Goal: Task Accomplishment & Management: Complete application form

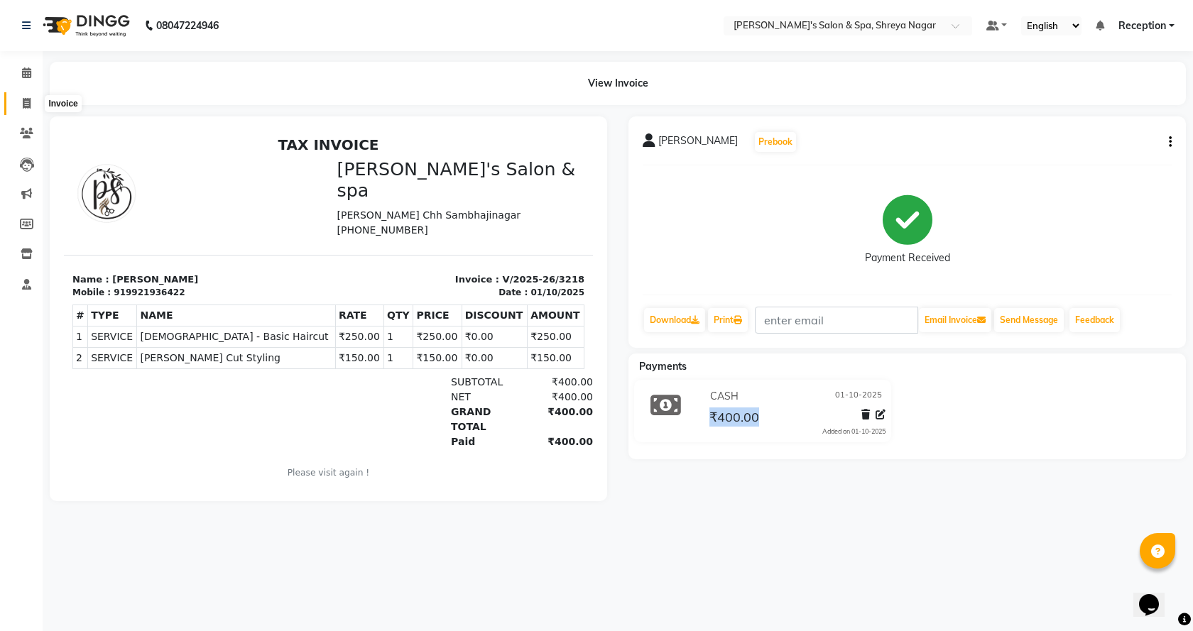
click at [24, 98] on icon at bounding box center [27, 103] width 8 height 11
select select "service"
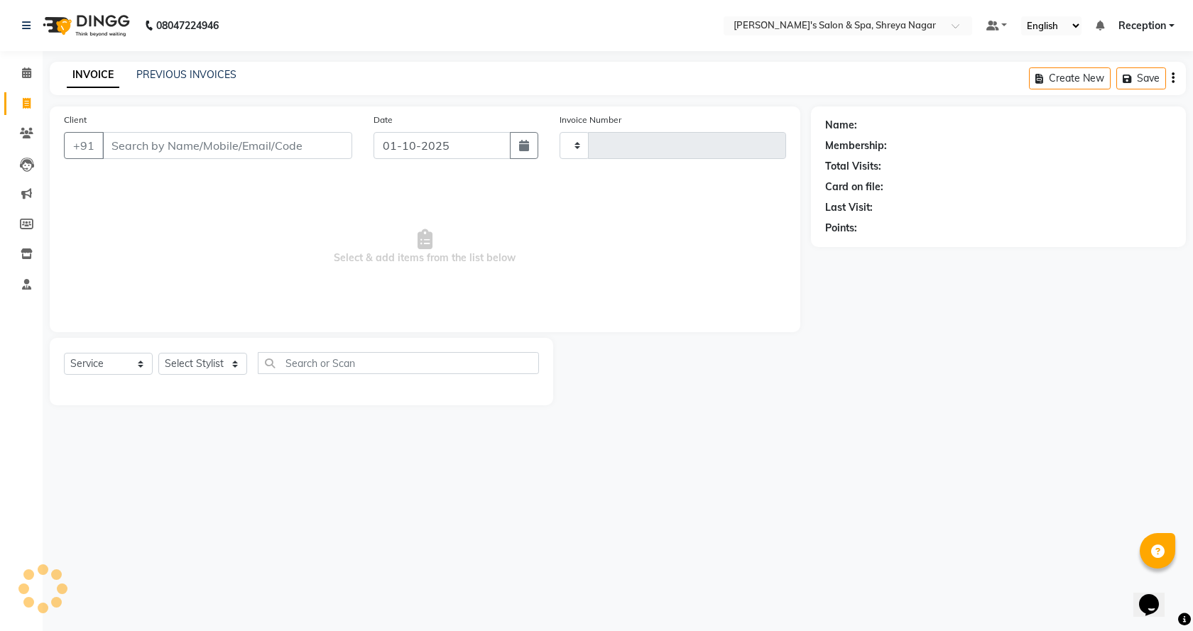
type input "3219"
select select "7591"
click at [195, 359] on select "Select Stylist [PERSON_NAME] [PERSON_NAME] [PERSON_NAME] Product Reception" at bounding box center [202, 364] width 89 height 22
select select "67479"
click at [158, 353] on select "Select Stylist [PERSON_NAME] [PERSON_NAME] [PERSON_NAME] Product Reception" at bounding box center [202, 364] width 89 height 22
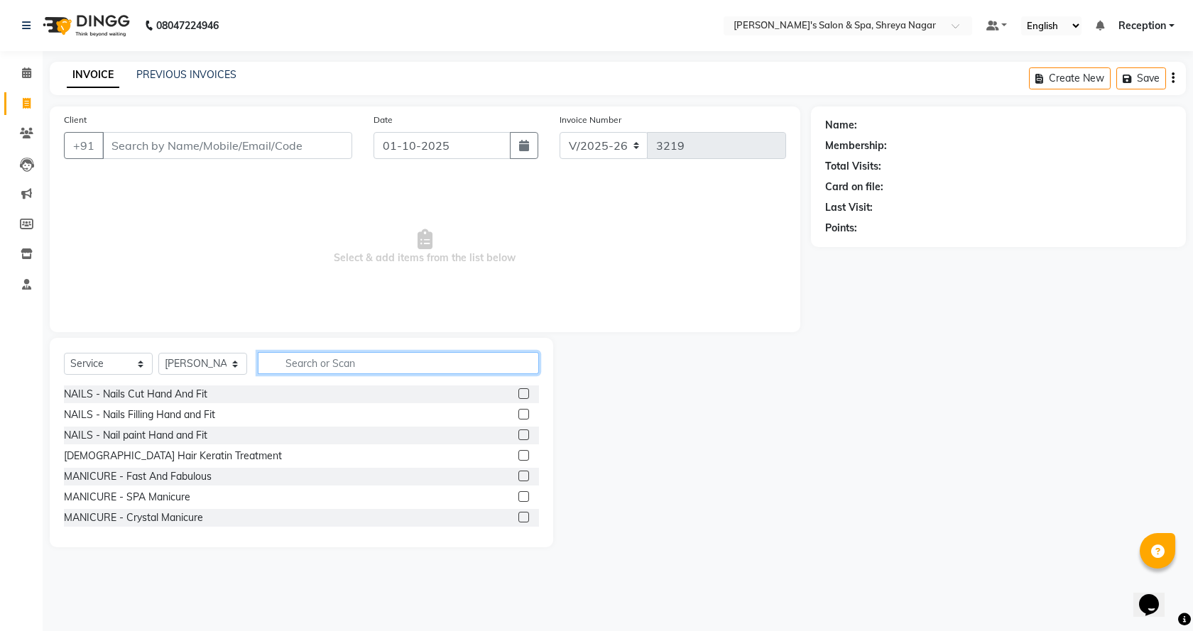
drag, startPoint x: 315, startPoint y: 366, endPoint x: 308, endPoint y: 366, distance: 7.8
click at [313, 366] on input "text" at bounding box center [398, 363] width 281 height 22
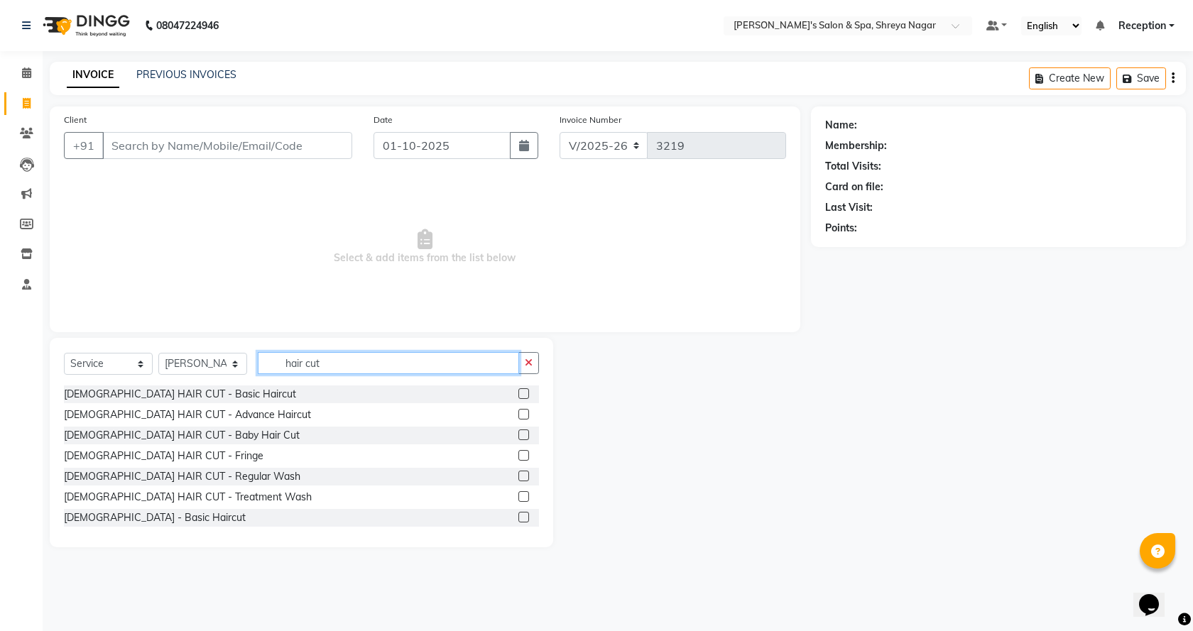
type input "hair cut"
click at [518, 514] on label at bounding box center [523, 517] width 11 height 11
click at [518, 514] on input "checkbox" at bounding box center [522, 517] width 9 height 9
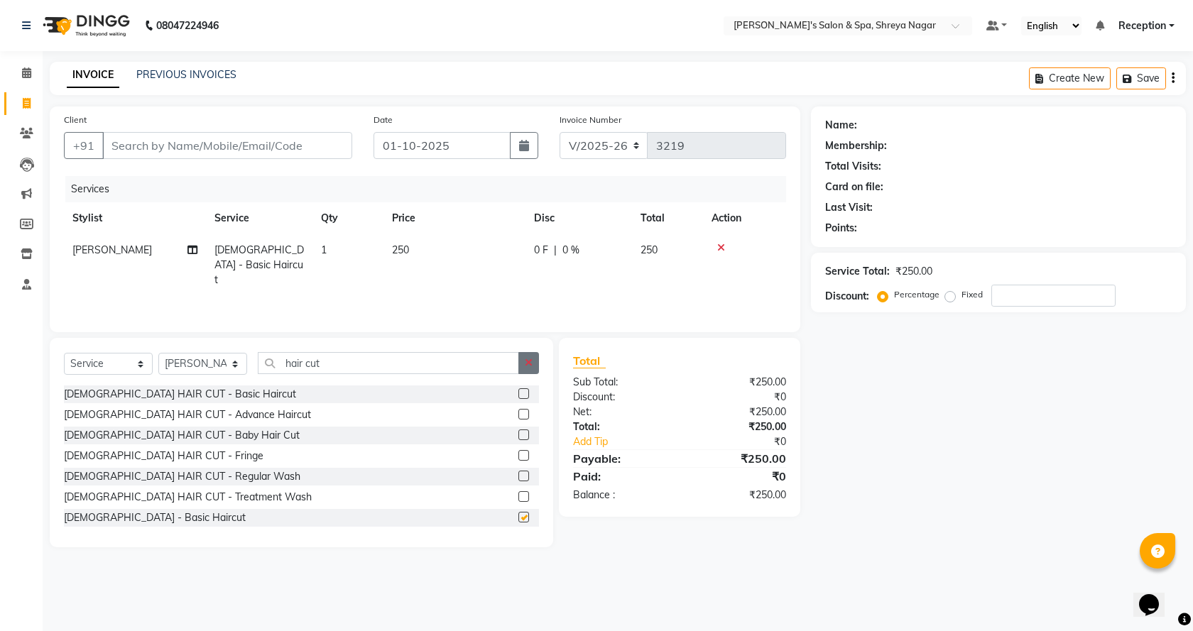
checkbox input "false"
click at [526, 364] on icon "button" at bounding box center [529, 363] width 8 height 10
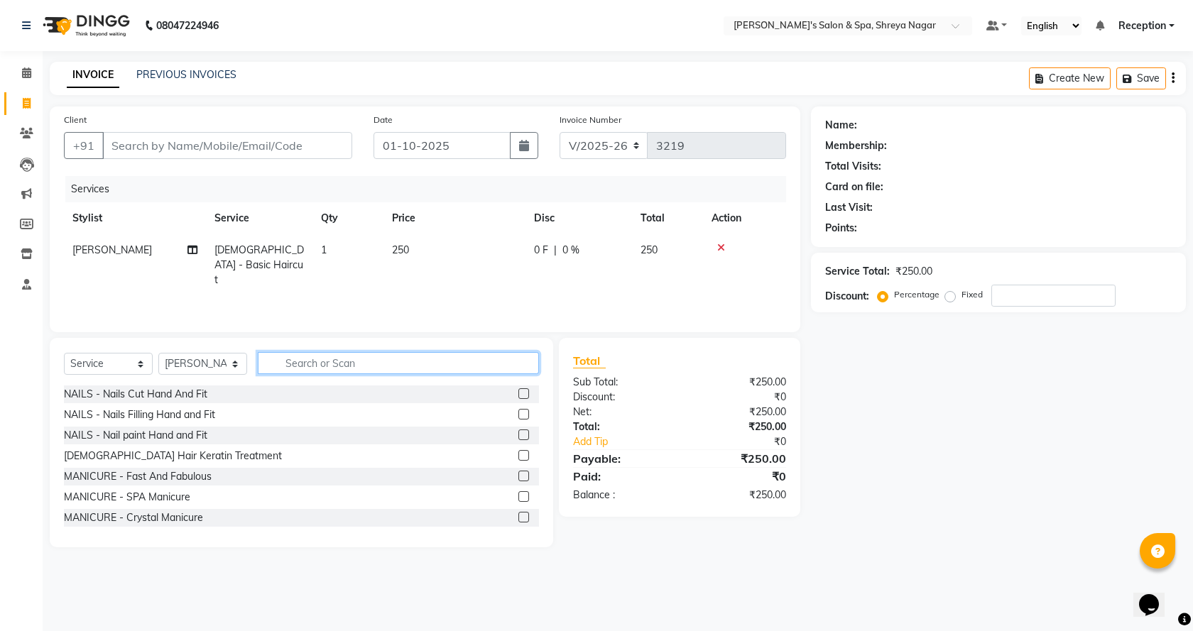
click at [477, 367] on input "text" at bounding box center [398, 363] width 281 height 22
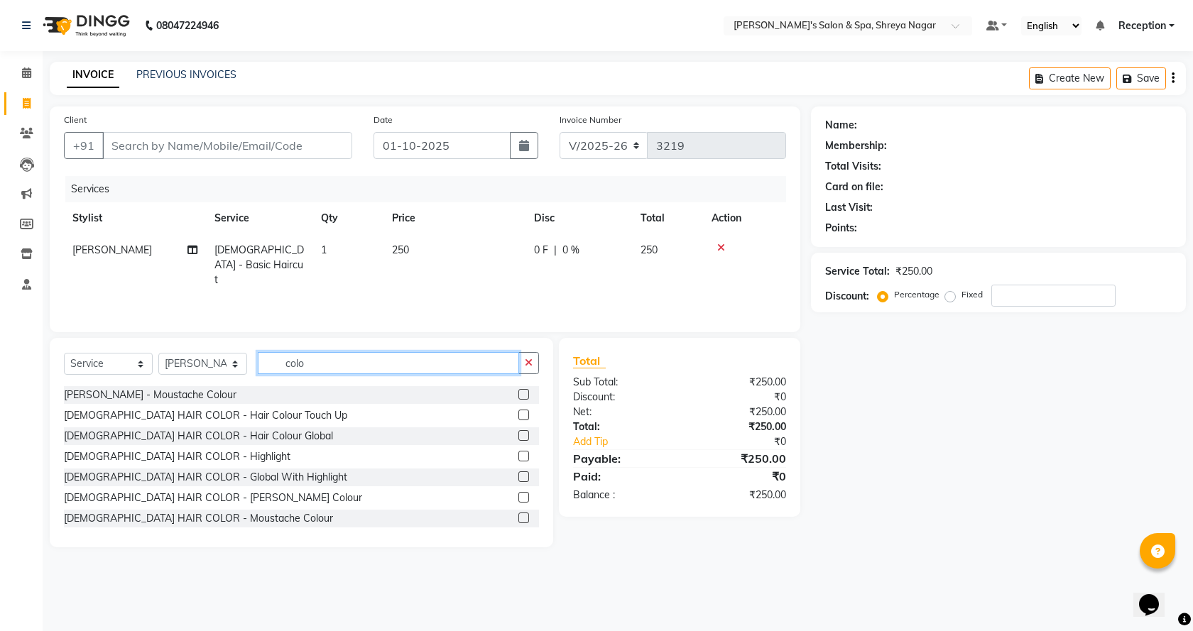
scroll to position [167, 0]
type input "colo"
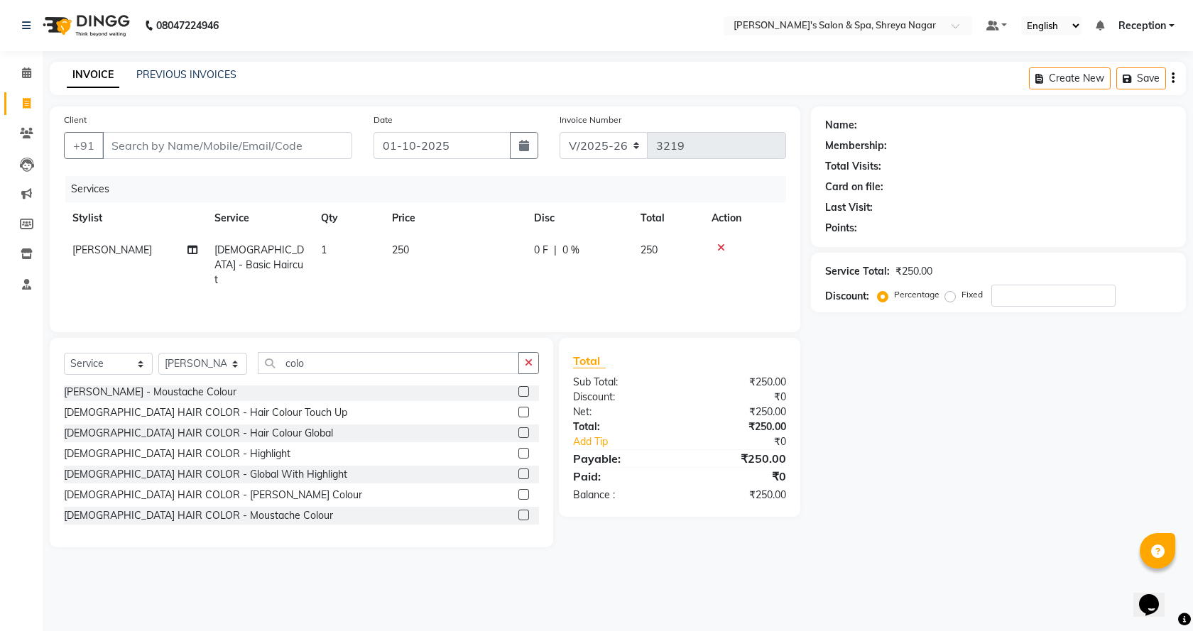
click at [518, 430] on label at bounding box center [523, 433] width 11 height 11
click at [518, 430] on input "checkbox" at bounding box center [522, 433] width 9 height 9
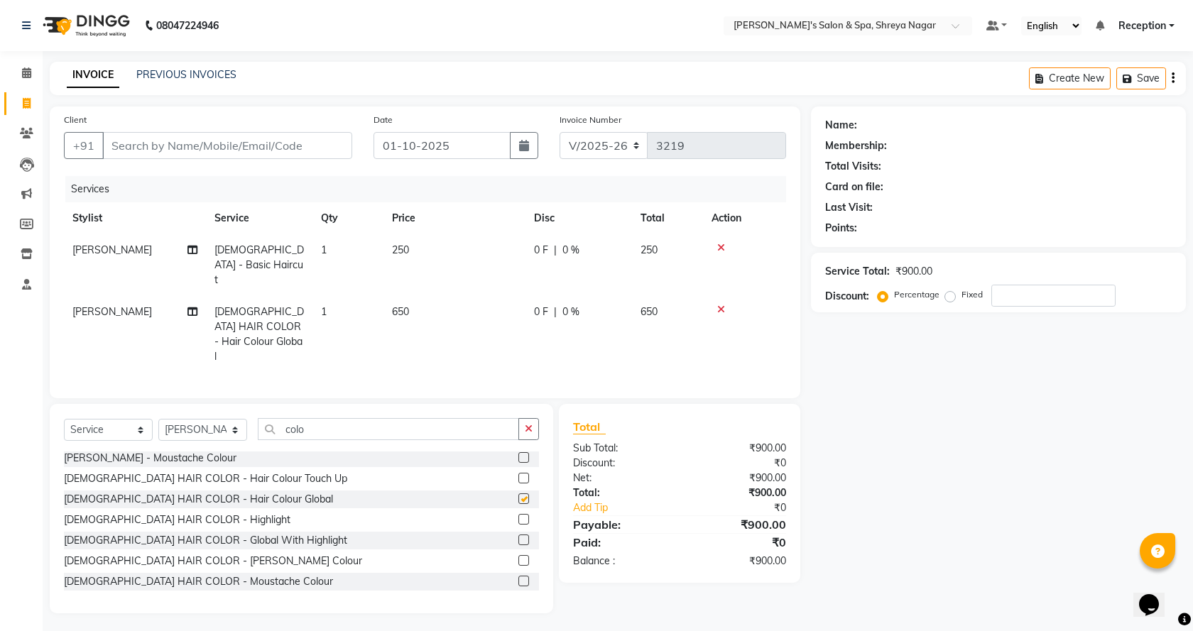
checkbox input "false"
click at [528, 424] on icon "button" at bounding box center [529, 429] width 8 height 10
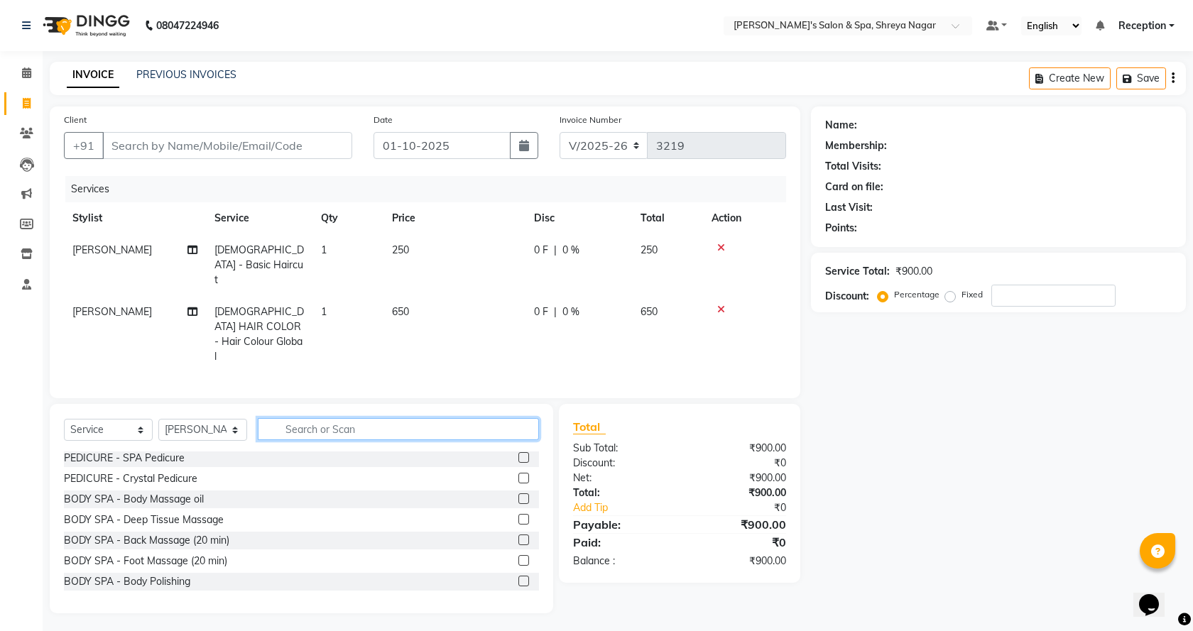
click at [501, 418] on input "text" at bounding box center [398, 429] width 281 height 22
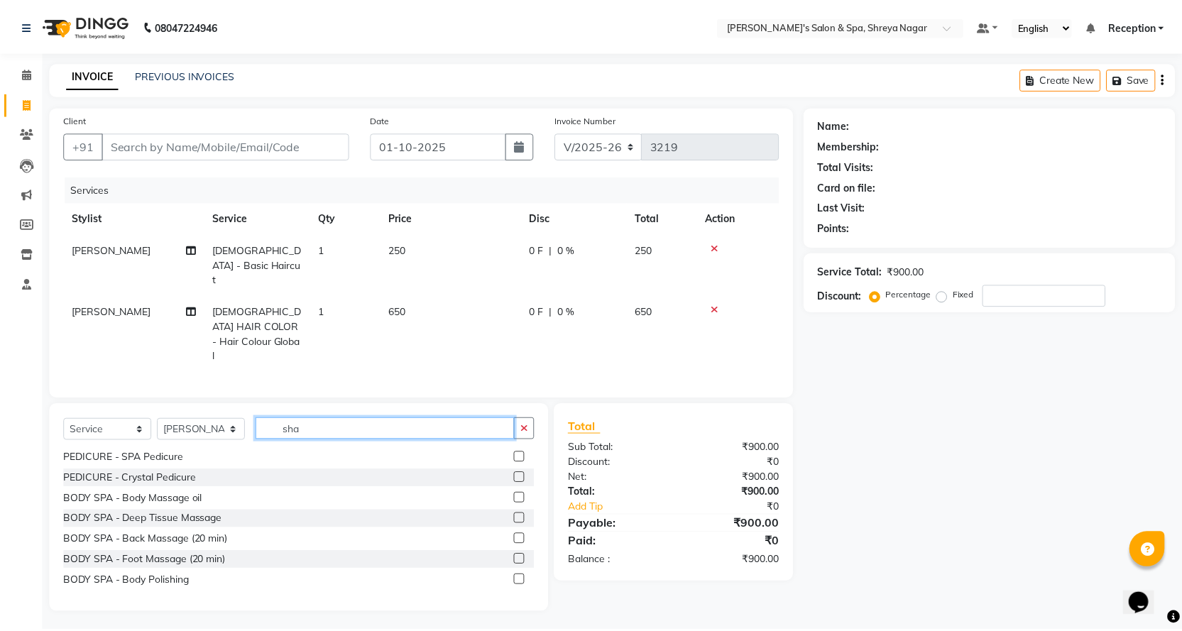
scroll to position [0, 0]
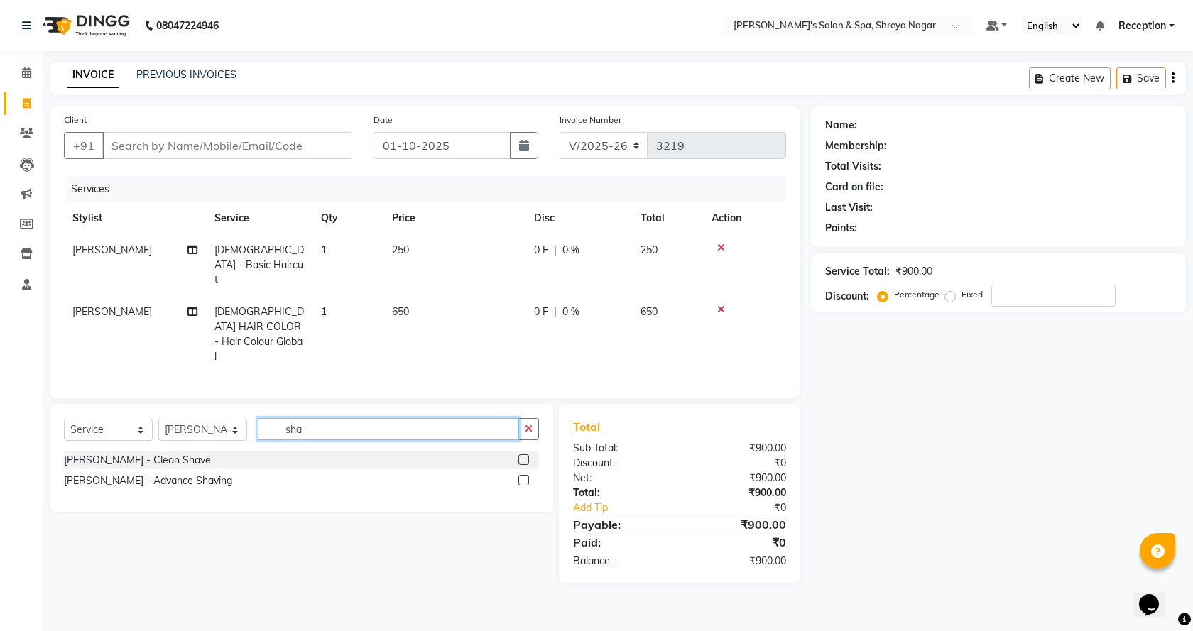
type input "sha"
click at [526, 455] on label at bounding box center [523, 460] width 11 height 11
click at [526, 456] on input "checkbox" at bounding box center [522, 460] width 9 height 9
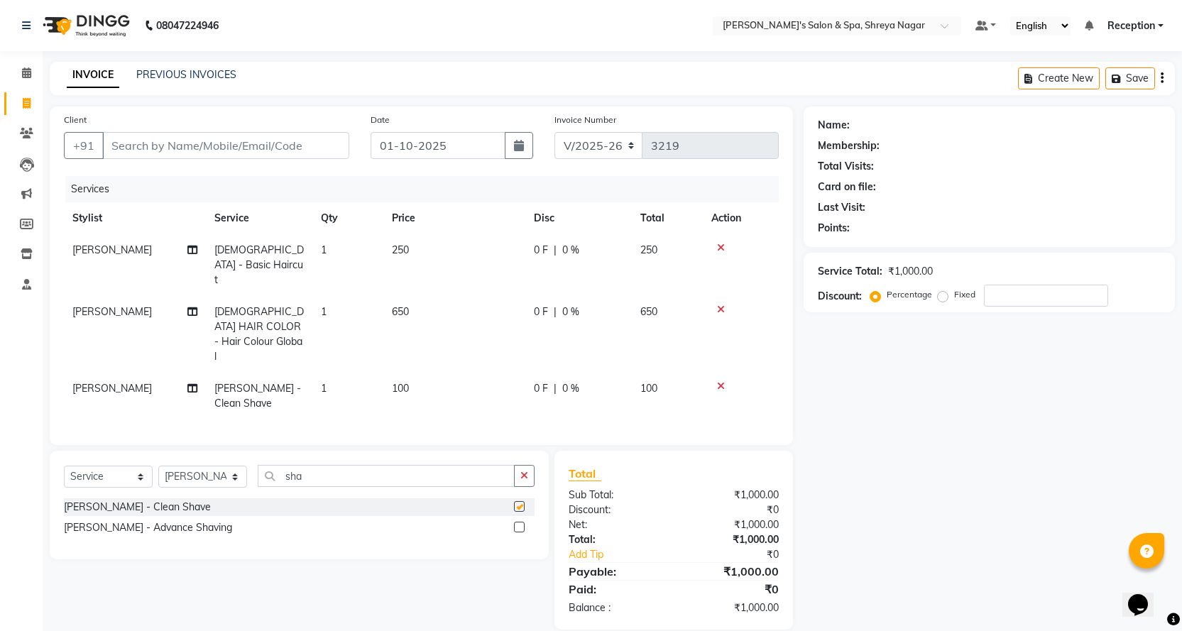
checkbox input "false"
click at [232, 144] on input "Client" at bounding box center [225, 145] width 247 height 27
type input "m"
type input "0"
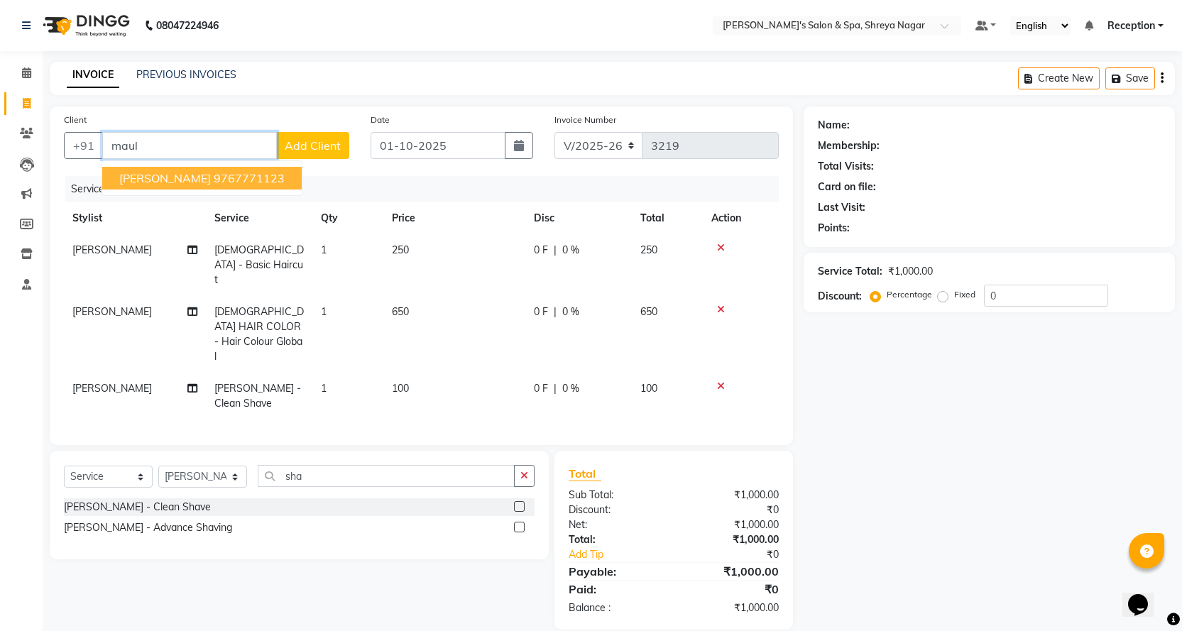
click at [138, 175] on span "[PERSON_NAME]" at bounding box center [165, 178] width 92 height 14
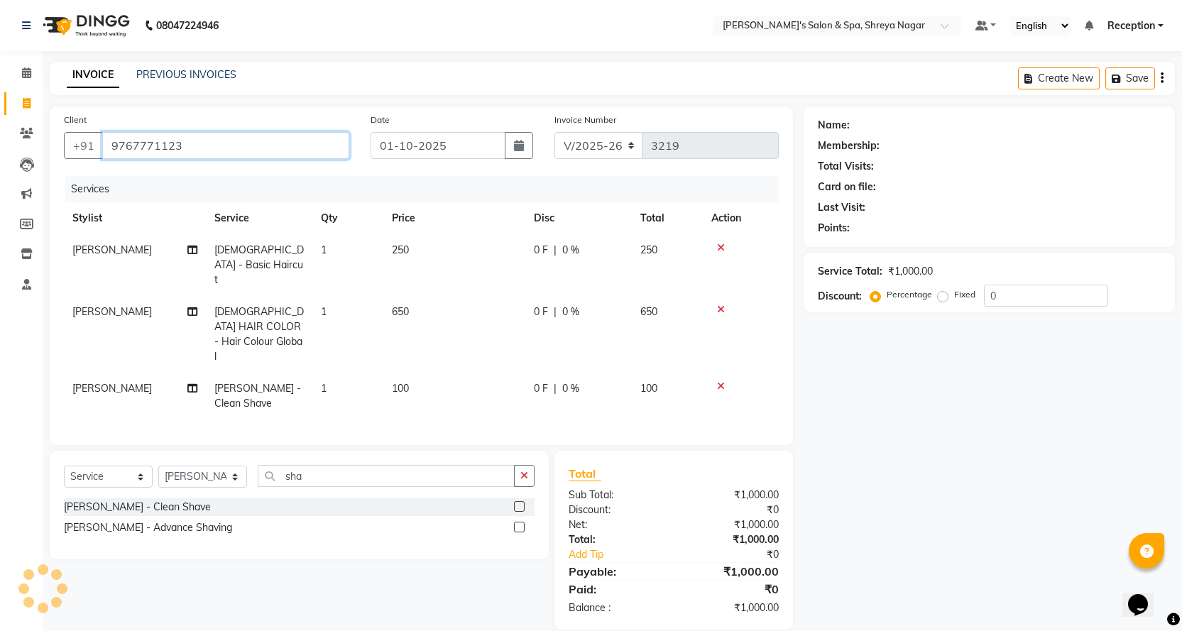
type input "9767771123"
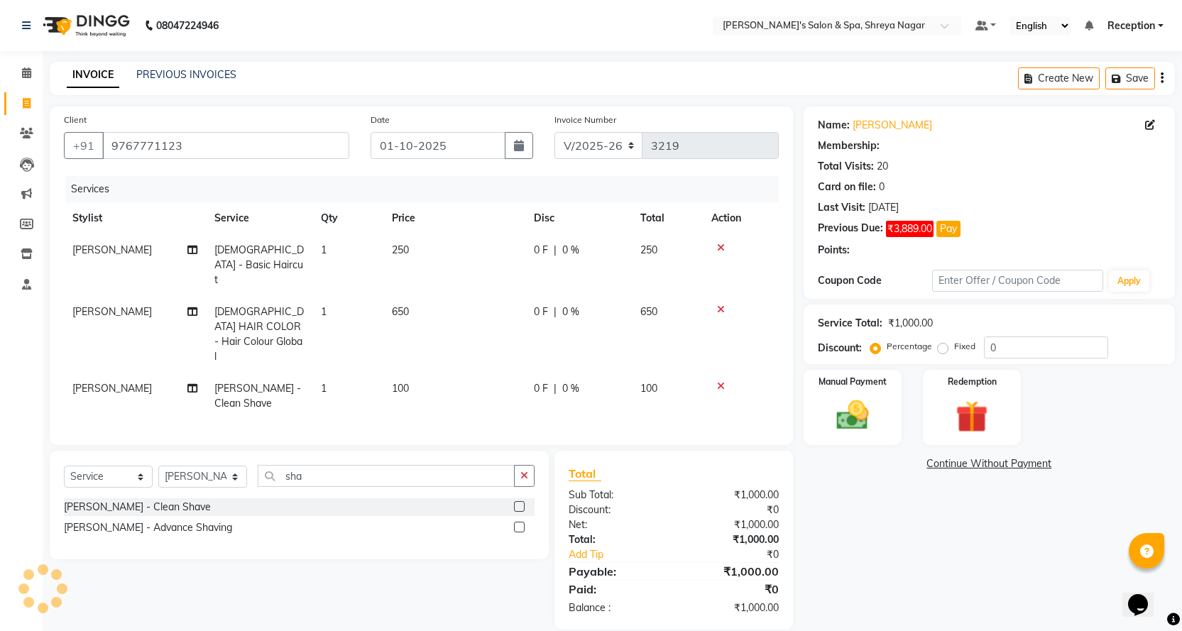
select select "1: Object"
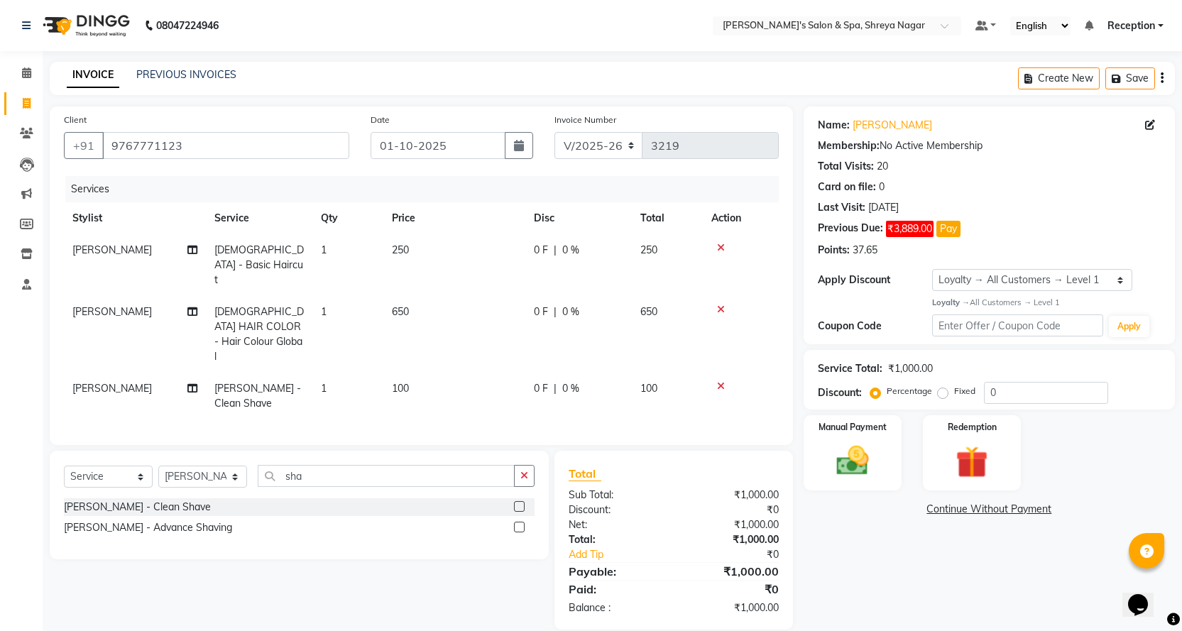
scroll to position [1, 0]
click at [956, 511] on link "Continue Without Payment" at bounding box center [990, 508] width 366 height 15
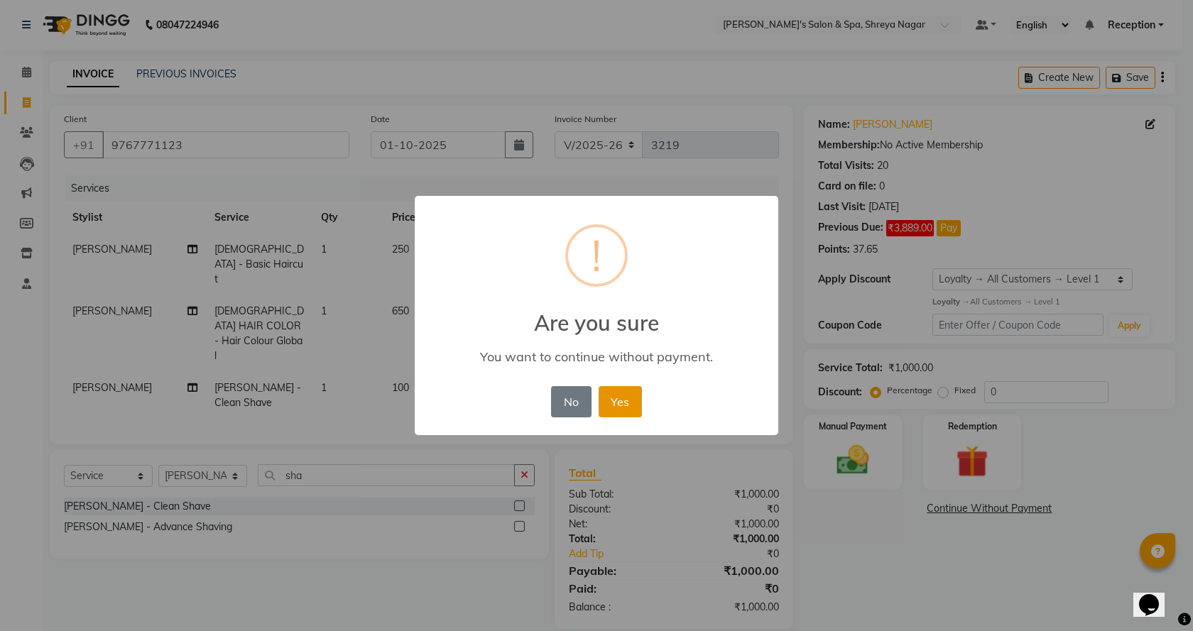
click at [631, 398] on button "Yes" at bounding box center [620, 401] width 43 height 31
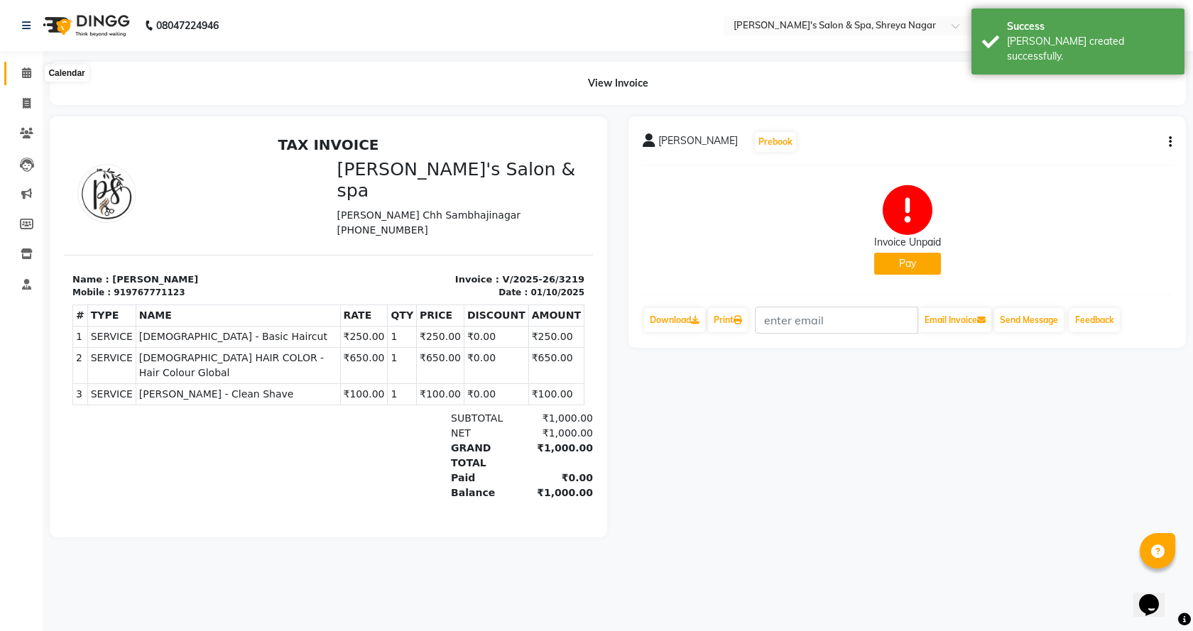
click at [29, 69] on icon at bounding box center [26, 72] width 9 height 11
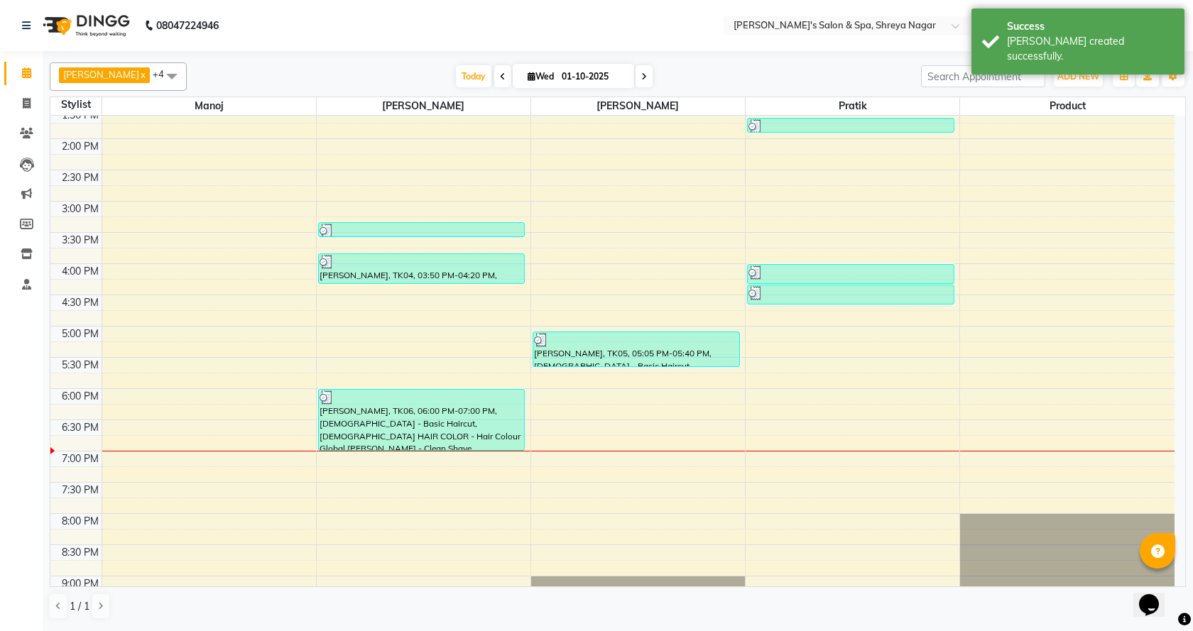
scroll to position [324, 0]
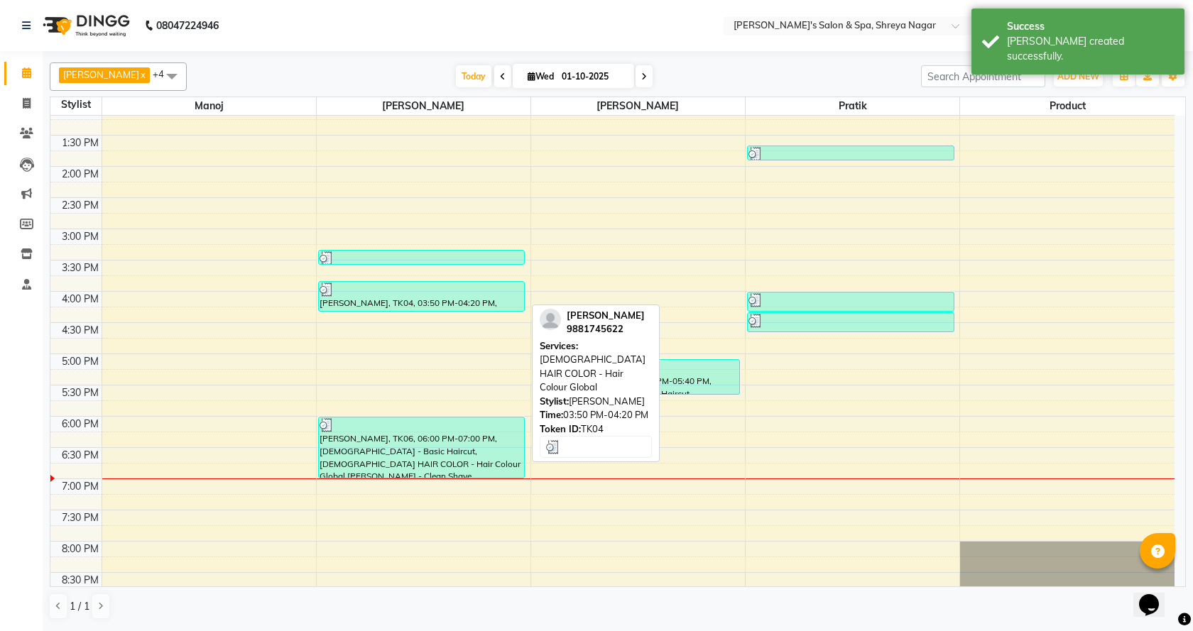
click at [455, 283] on div at bounding box center [422, 290] width 205 height 14
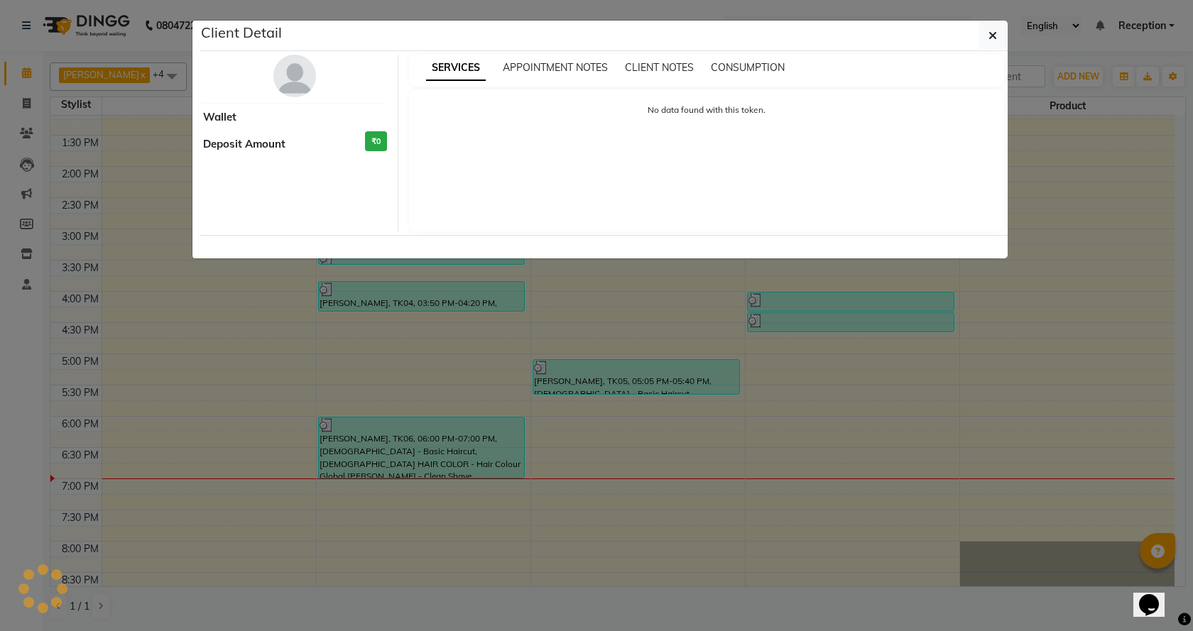
select select "3"
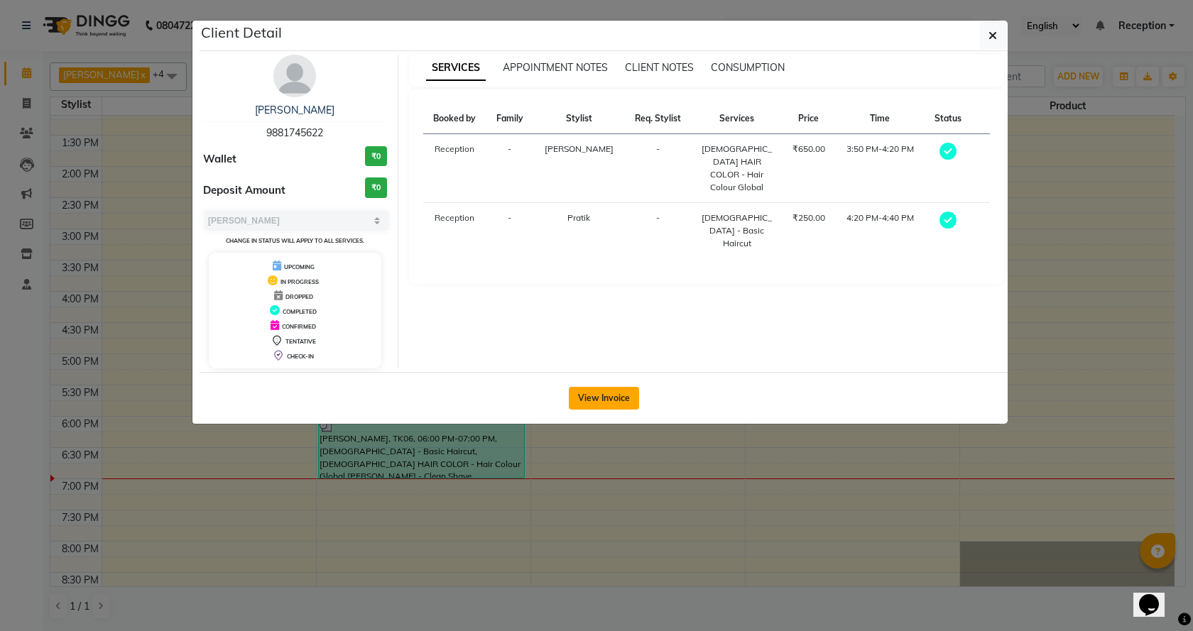
click at [594, 391] on button "View Invoice" at bounding box center [604, 398] width 70 height 23
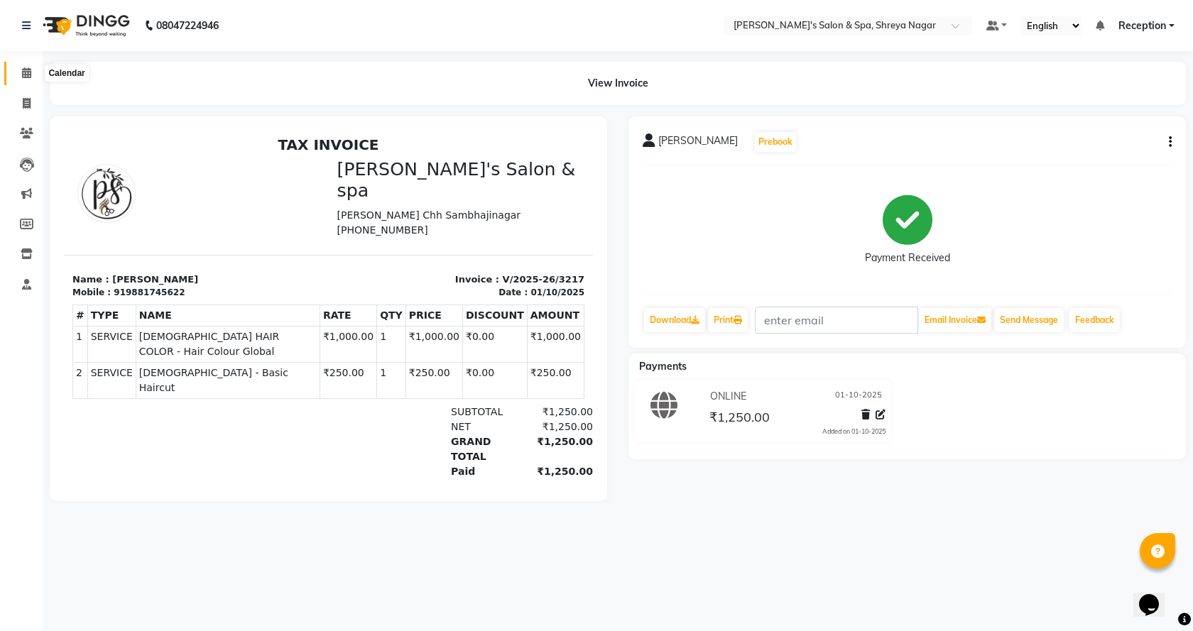
click at [25, 74] on icon at bounding box center [26, 72] width 9 height 11
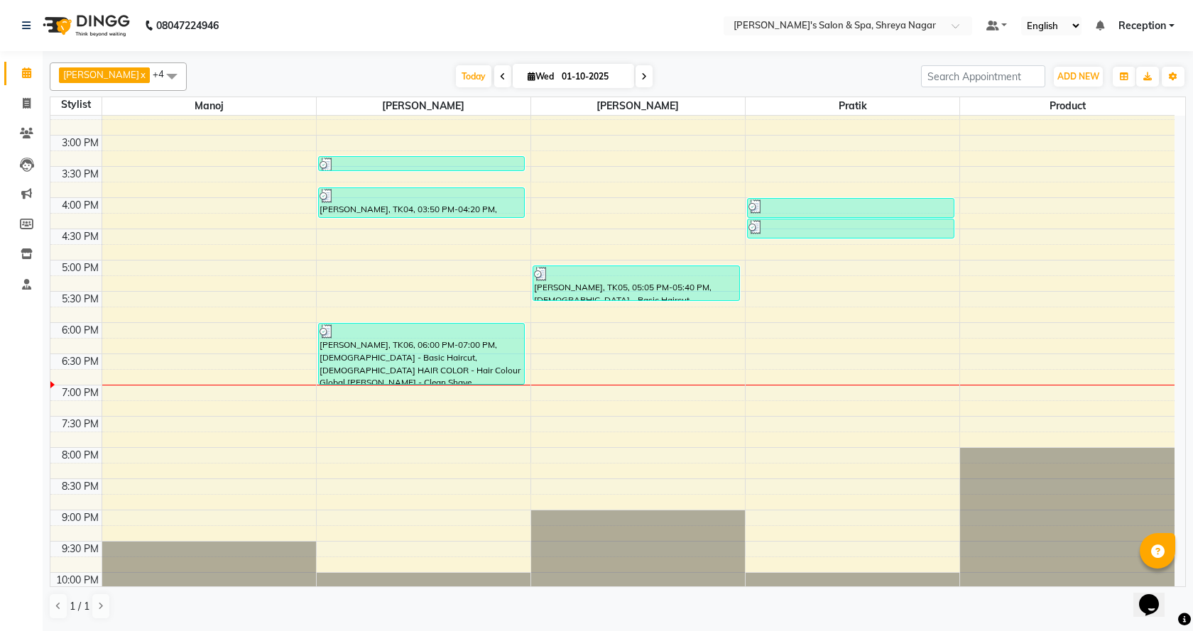
scroll to position [466, 0]
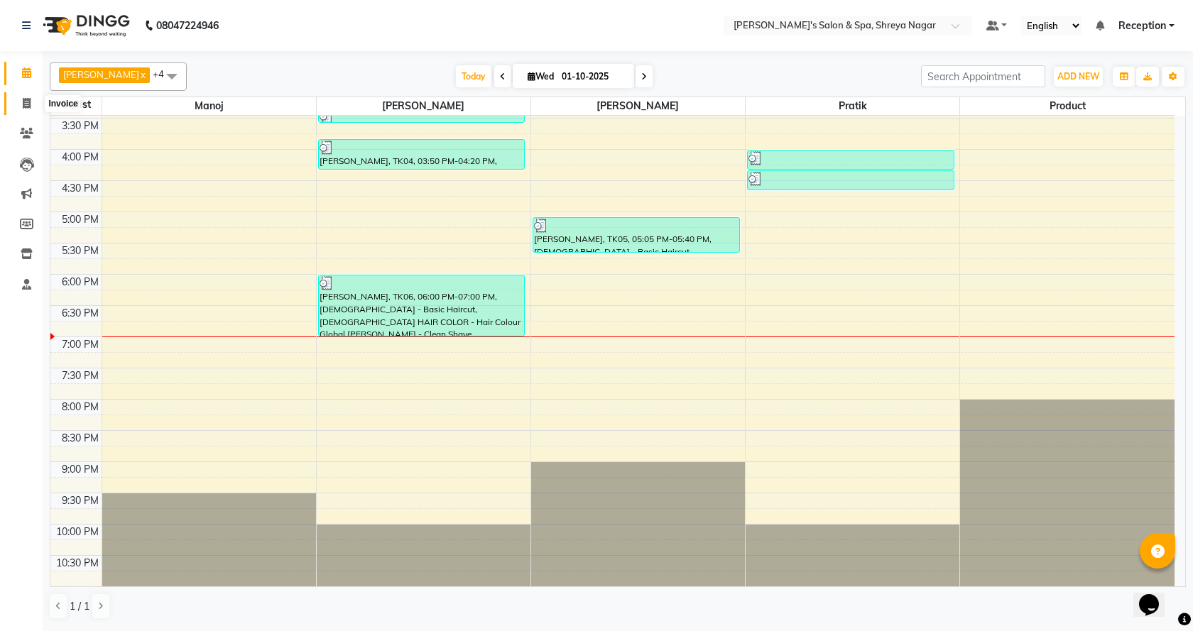
click at [23, 108] on icon at bounding box center [27, 103] width 8 height 11
select select "service"
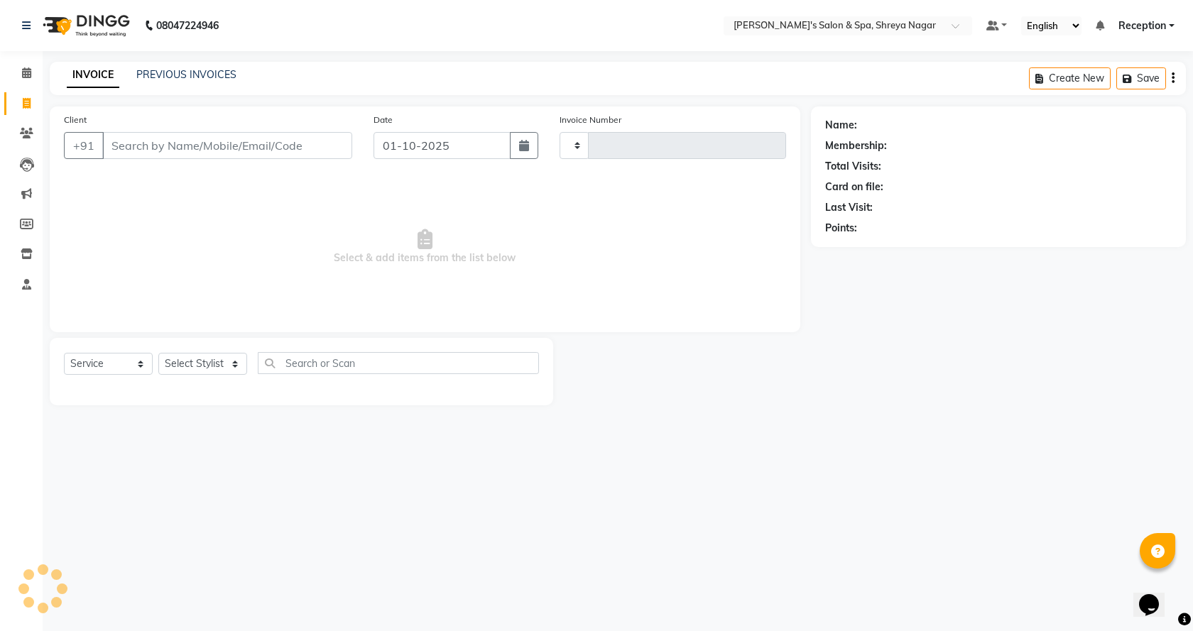
type input "3220"
select select "7591"
click at [198, 355] on select "Select Stylist [PERSON_NAME] [PERSON_NAME] [PERSON_NAME] Product Reception" at bounding box center [202, 364] width 89 height 22
select select "67479"
click at [158, 353] on select "Select Stylist [PERSON_NAME] [PERSON_NAME] [PERSON_NAME] Product Reception" at bounding box center [202, 364] width 89 height 22
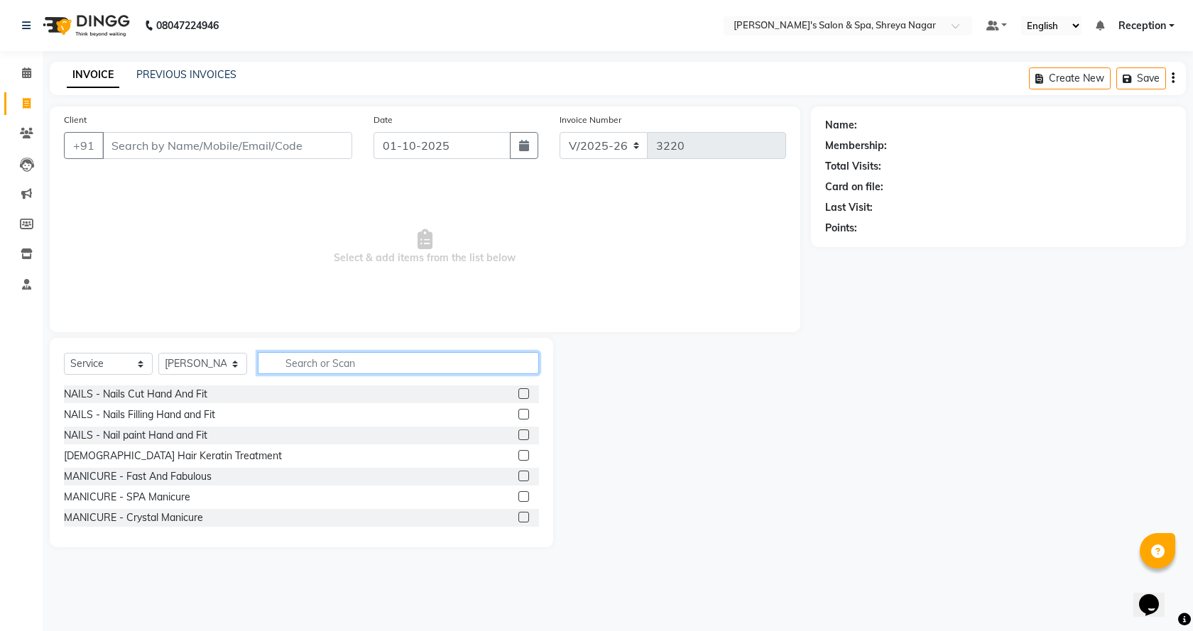
click at [288, 364] on input "text" at bounding box center [398, 363] width 281 height 22
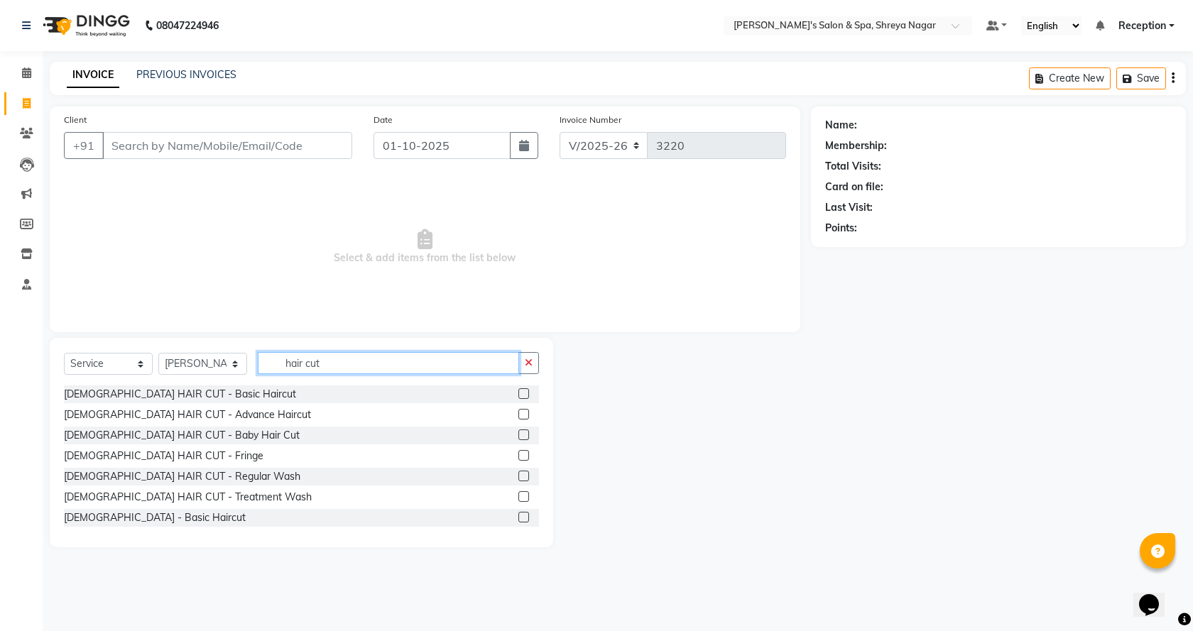
scroll to position [43, 0]
type input "hair cut"
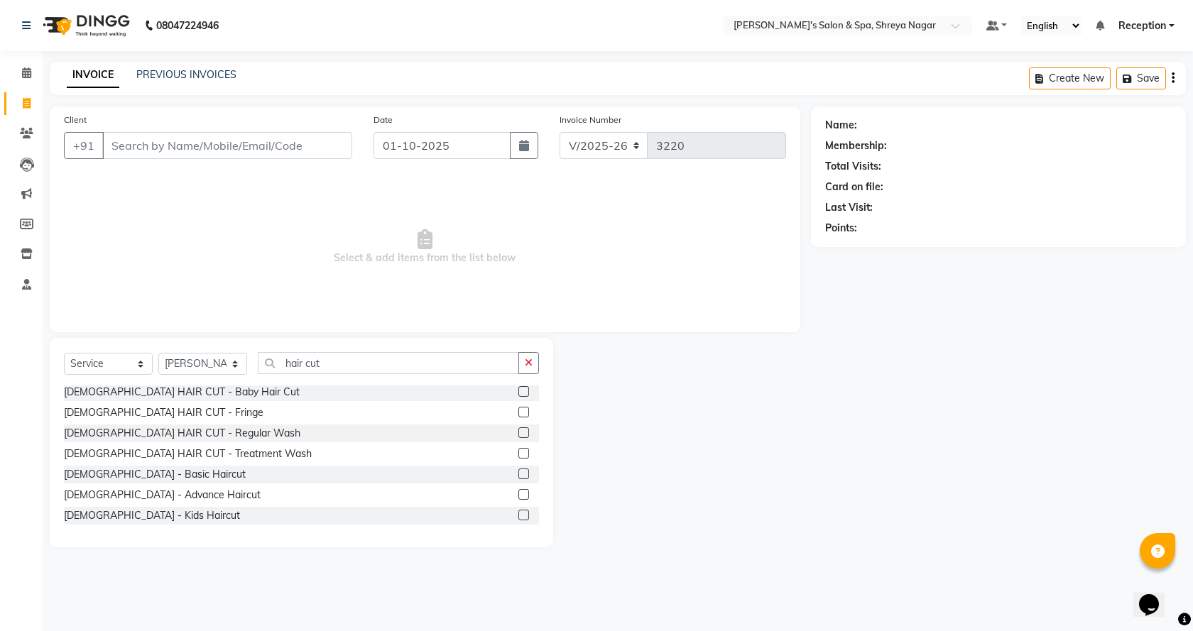
click at [518, 474] on label at bounding box center [523, 474] width 11 height 11
click at [518, 474] on input "checkbox" at bounding box center [522, 474] width 9 height 9
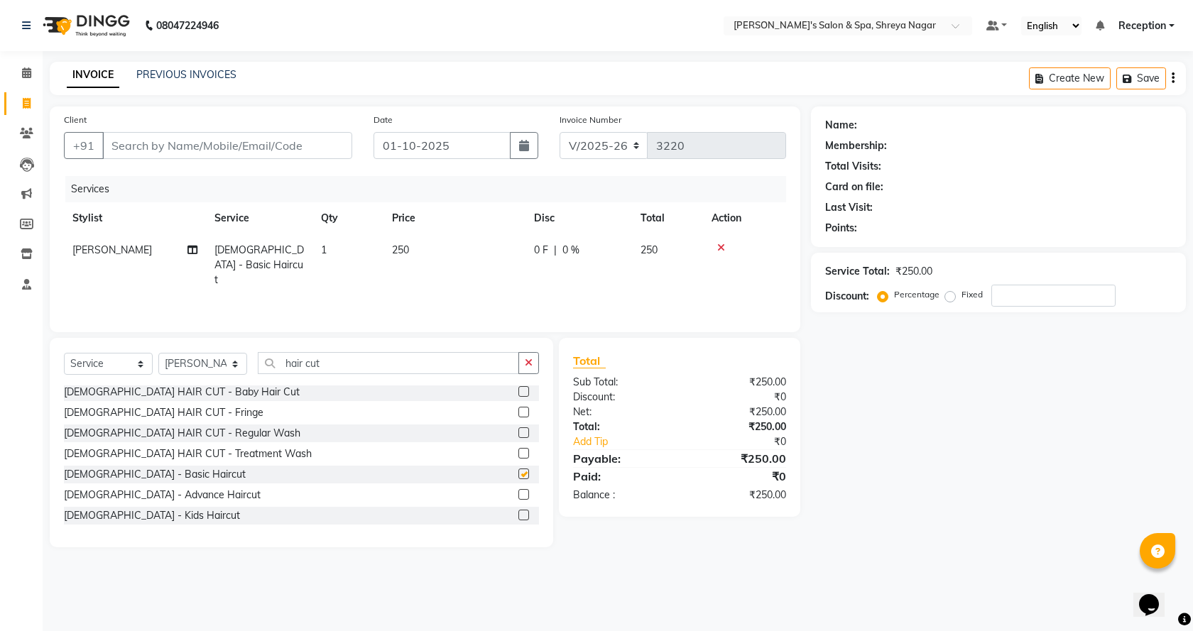
checkbox input "false"
click at [463, 245] on td "250" at bounding box center [455, 265] width 142 height 62
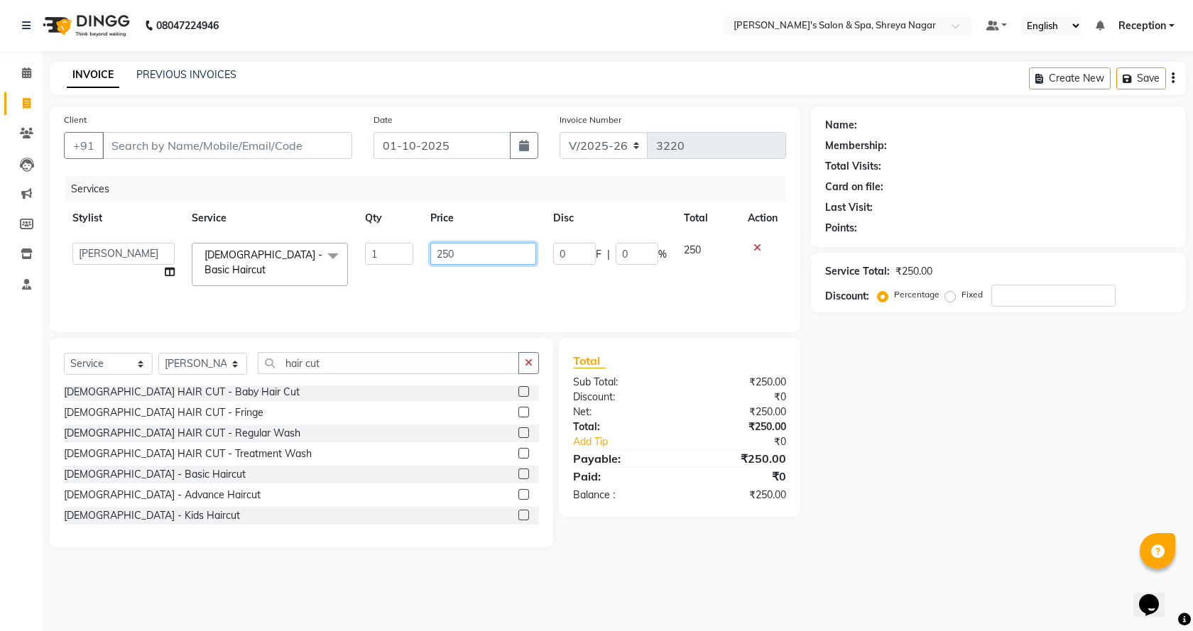
click at [474, 254] on input "250" at bounding box center [482, 254] width 105 height 22
type input "200"
drag, startPoint x: 1072, startPoint y: 491, endPoint x: 1028, endPoint y: 484, distance: 44.6
click at [1072, 491] on div "Name: Membership: Total Visits: Card on file: Last Visit: Points: Service Total…" at bounding box center [1004, 327] width 386 height 441
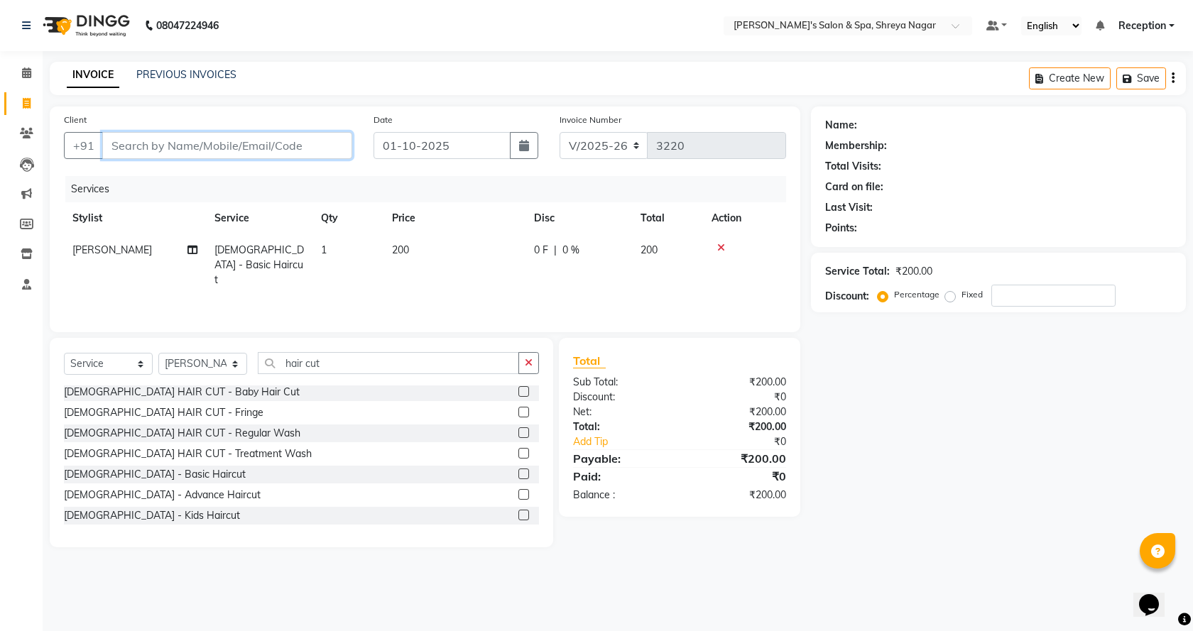
click at [196, 143] on input "Client" at bounding box center [227, 145] width 250 height 27
click at [194, 141] on input "Client" at bounding box center [227, 145] width 250 height 27
click at [193, 141] on input "Client" at bounding box center [227, 145] width 250 height 27
click at [193, 140] on input "Client" at bounding box center [227, 145] width 250 height 27
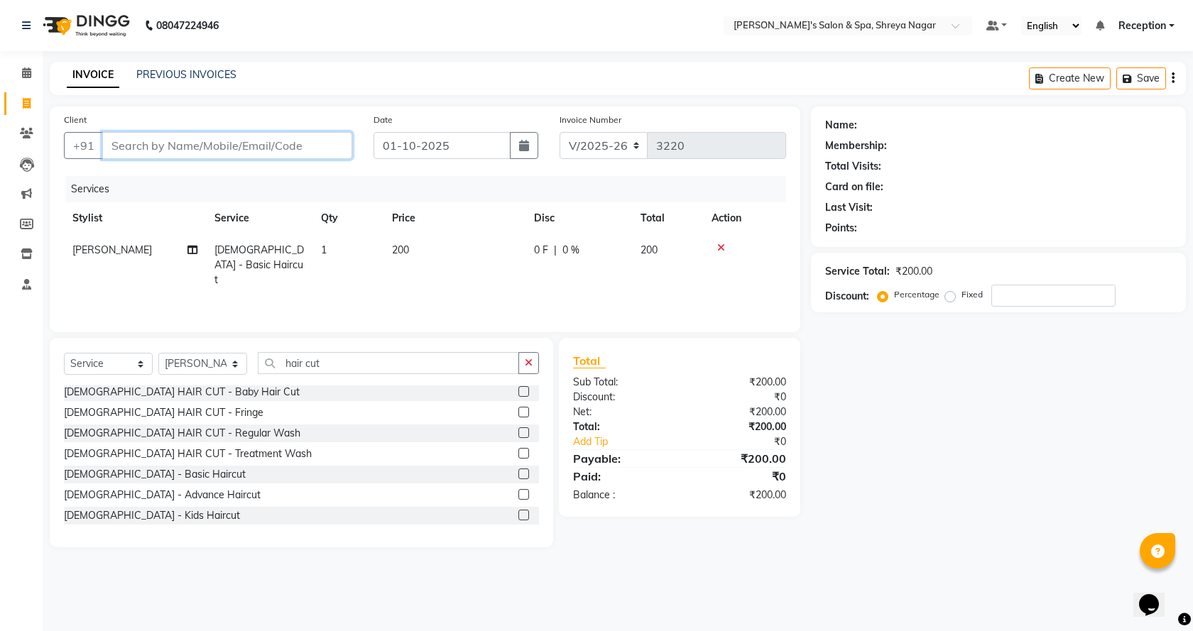
click at [193, 146] on input "Client" at bounding box center [227, 145] width 250 height 27
click at [418, 248] on td "200" at bounding box center [455, 265] width 142 height 62
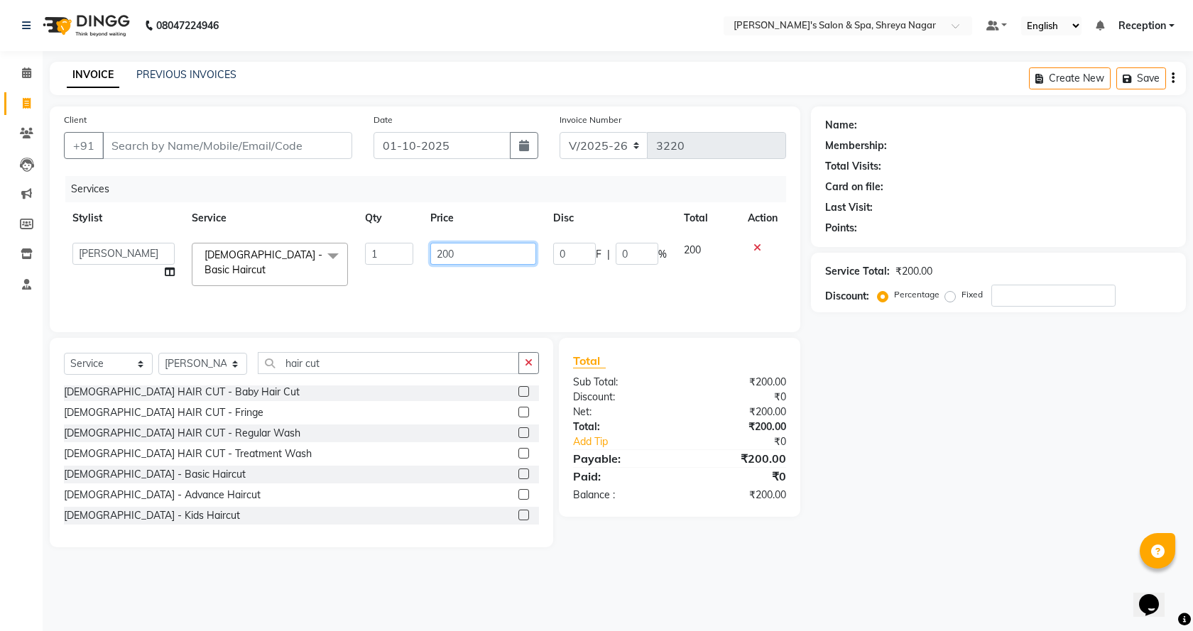
click at [481, 256] on input "200" at bounding box center [482, 254] width 105 height 22
type input "2"
type input "150"
drag, startPoint x: 1010, startPoint y: 506, endPoint x: 982, endPoint y: 504, distance: 28.5
click at [995, 506] on div "Name: Membership: Total Visits: Card on file: Last Visit: Points: Service Total…" at bounding box center [1004, 327] width 386 height 441
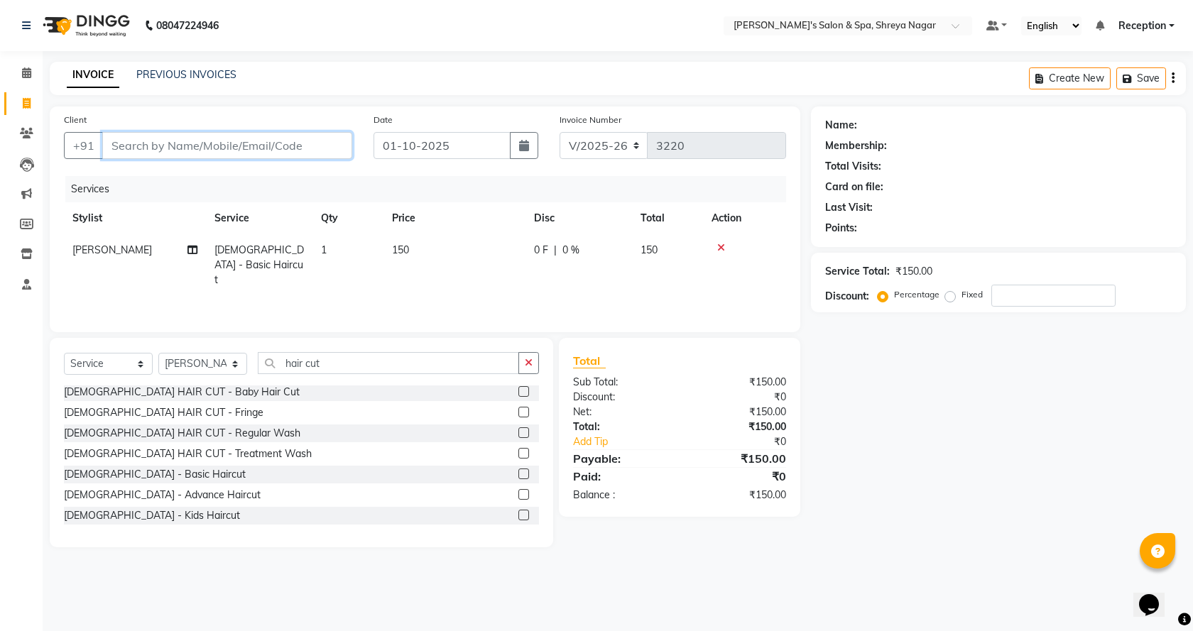
click at [302, 140] on input "Client" at bounding box center [227, 145] width 250 height 27
type input "y"
type input "0"
type input "y"
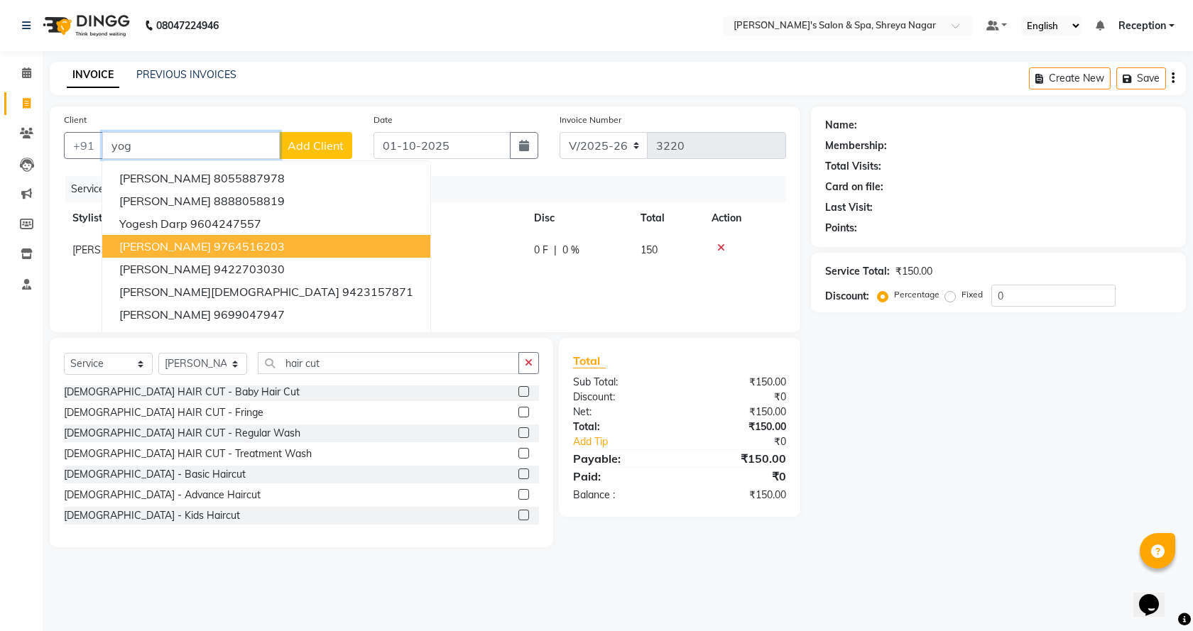
click at [242, 241] on ngb-highlight "9764516203" at bounding box center [249, 246] width 71 height 14
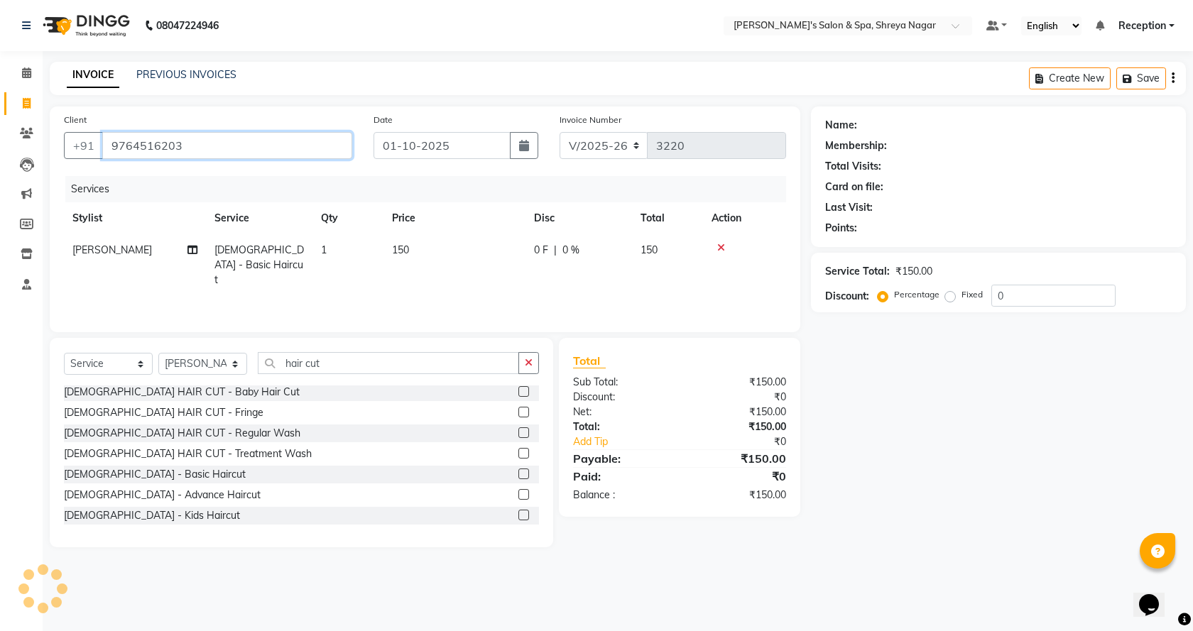
type input "9764516203"
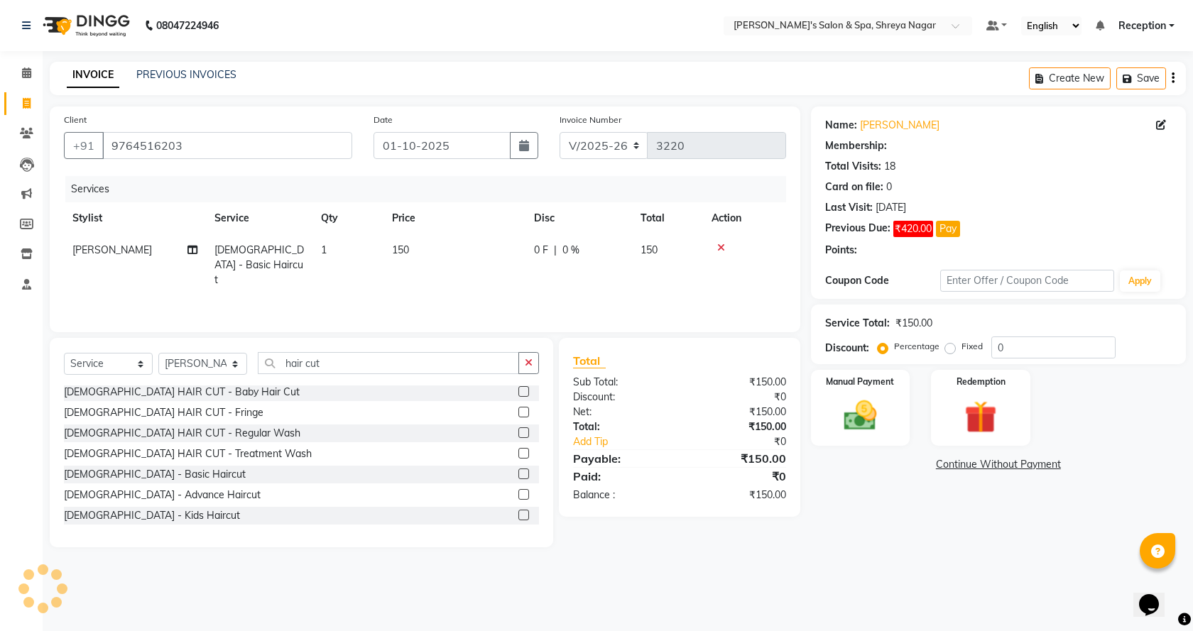
select select "1: Object"
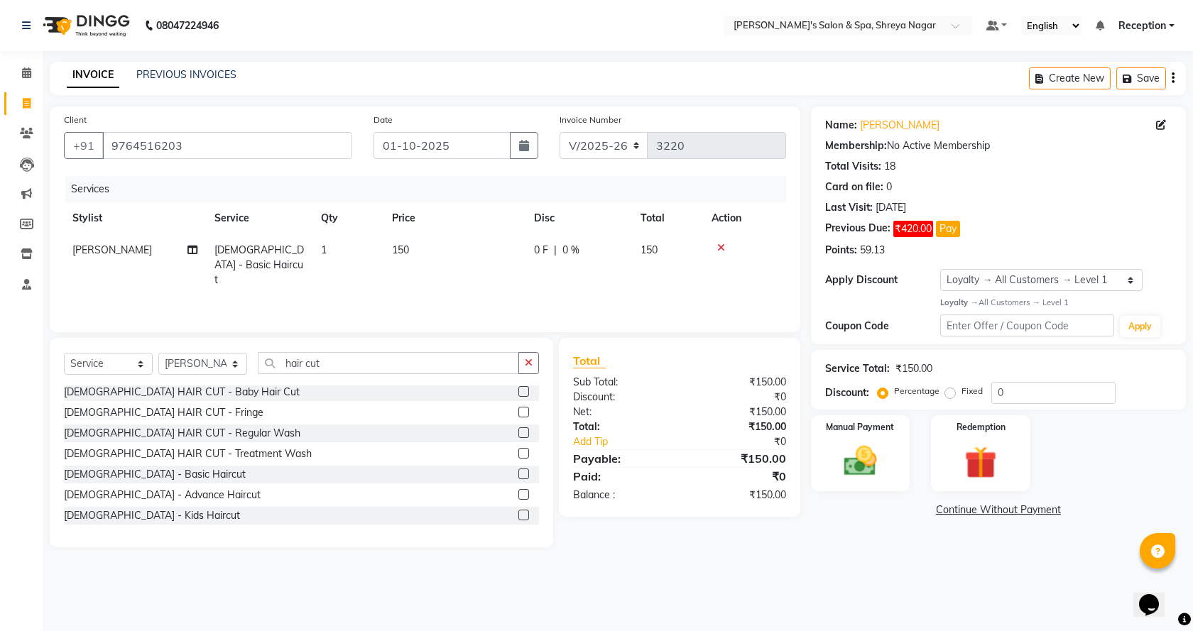
click at [1000, 506] on link "Continue Without Payment" at bounding box center [998, 510] width 369 height 15
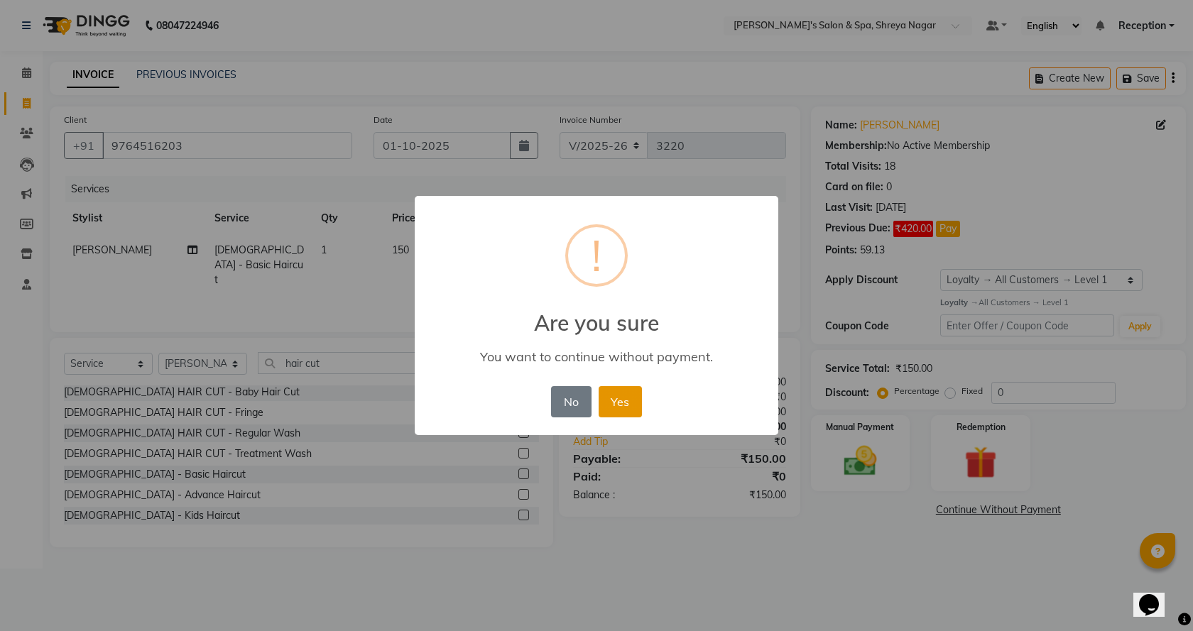
click at [632, 401] on button "Yes" at bounding box center [620, 401] width 43 height 31
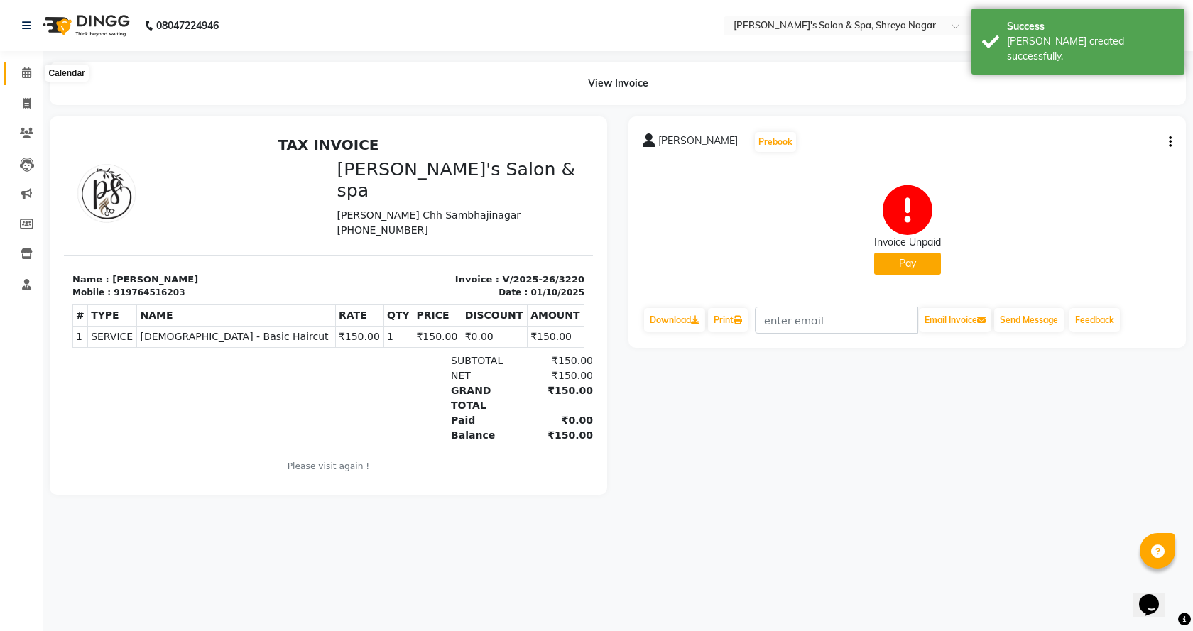
click at [23, 70] on icon at bounding box center [26, 72] width 9 height 11
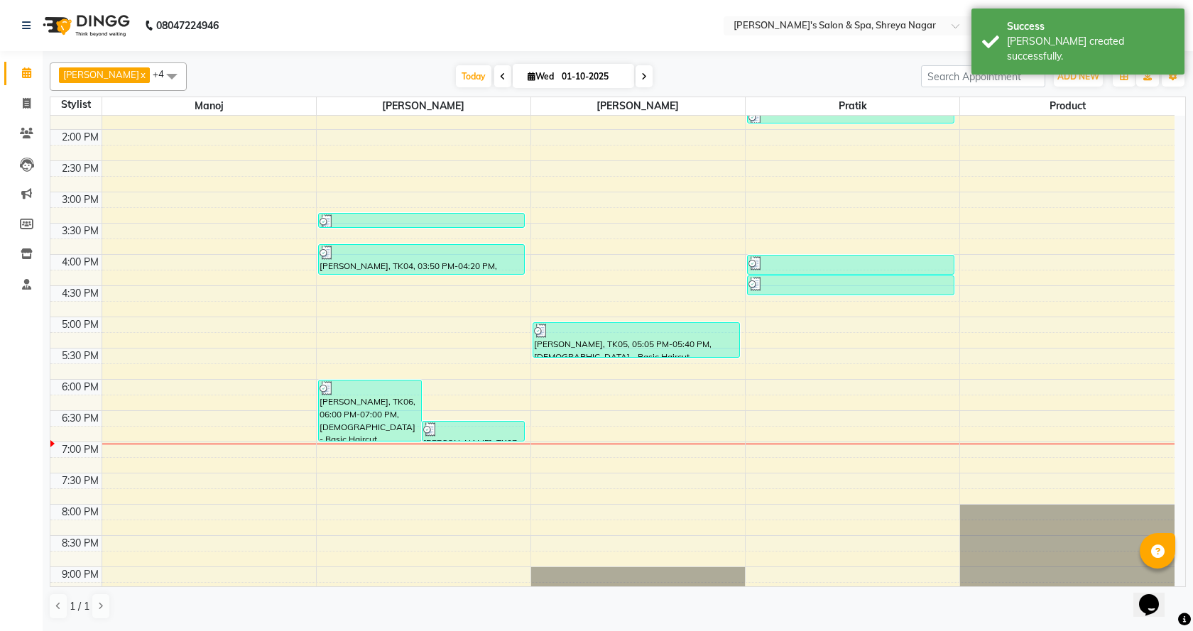
scroll to position [324, 0]
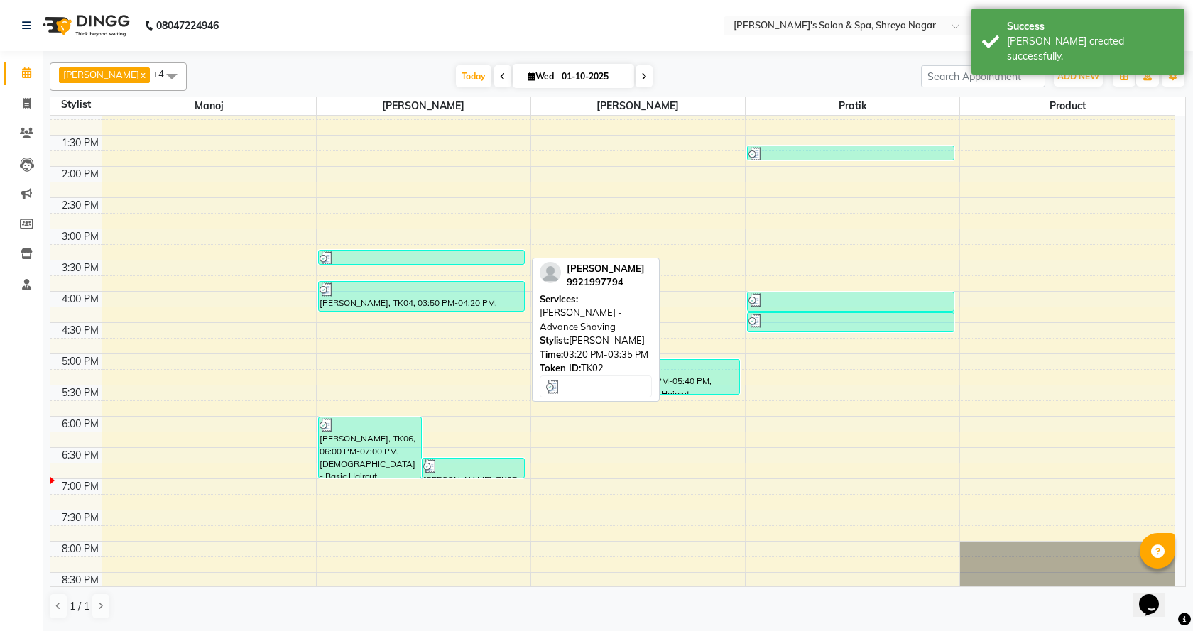
click at [483, 256] on div at bounding box center [422, 258] width 205 height 14
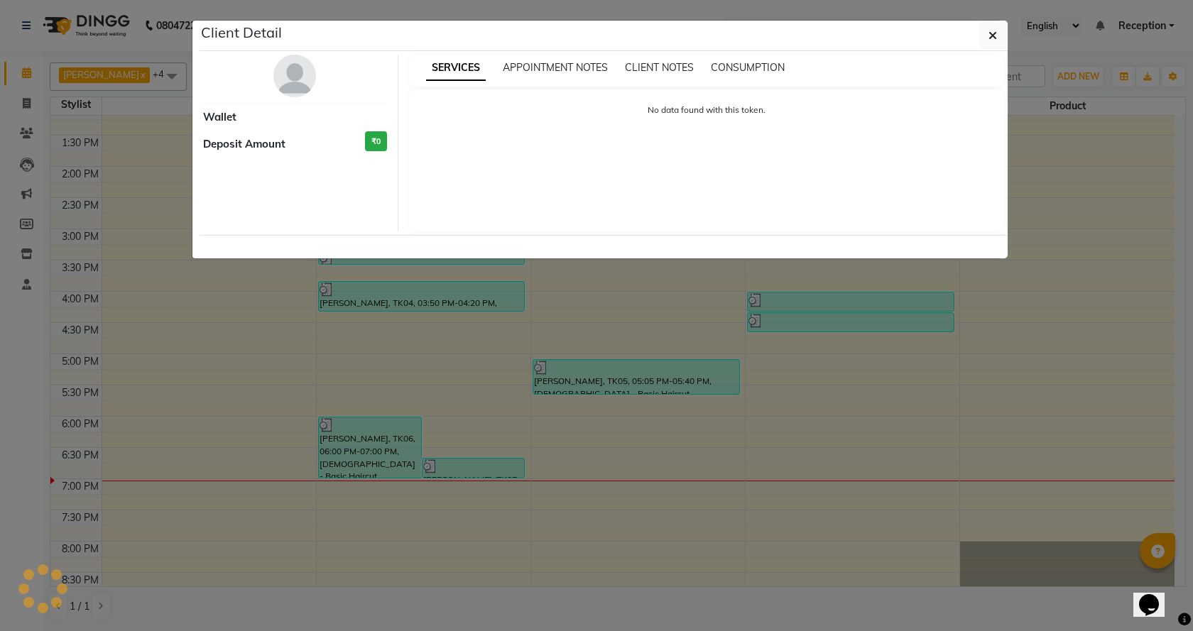
select select "3"
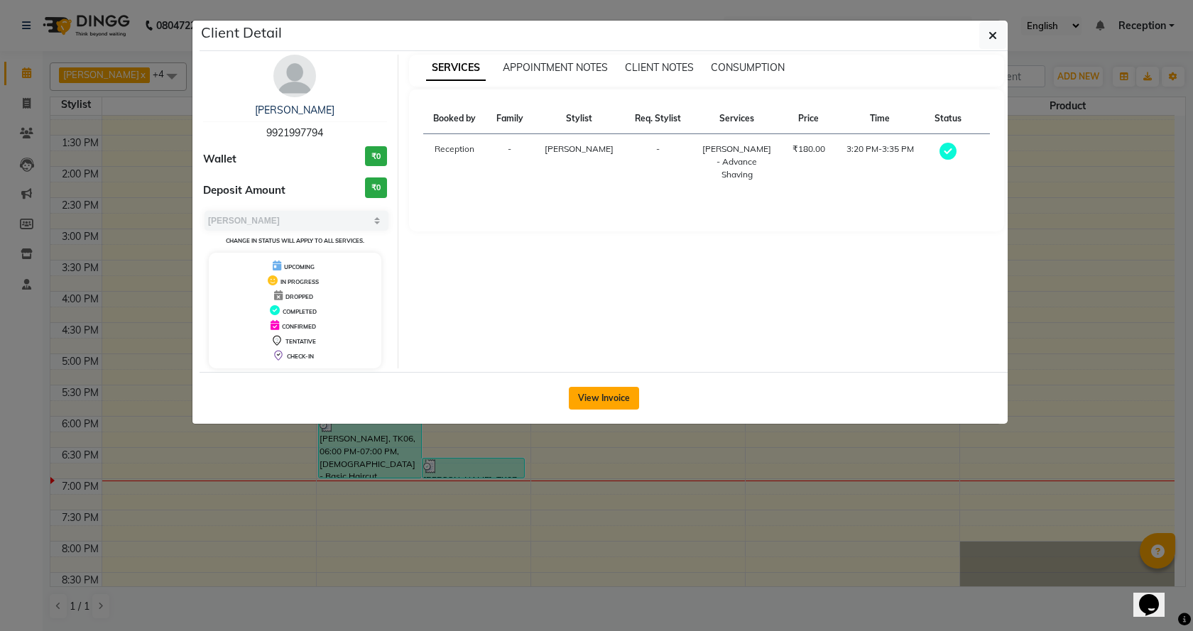
click at [613, 398] on button "View Invoice" at bounding box center [604, 398] width 70 height 23
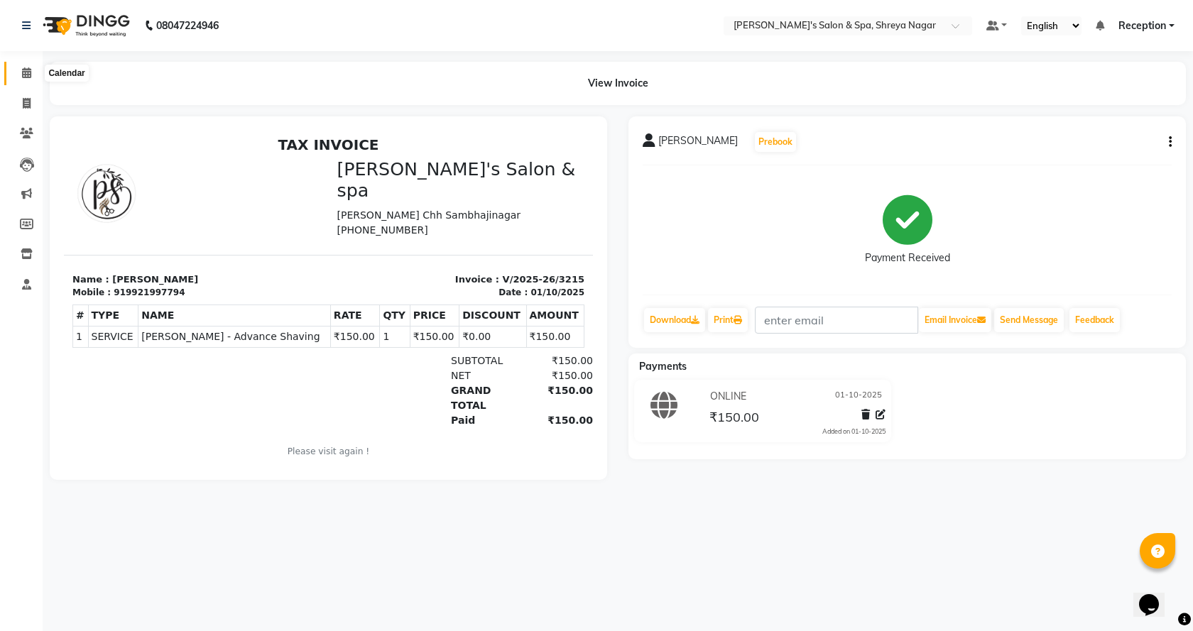
click at [18, 72] on span at bounding box center [26, 73] width 25 height 16
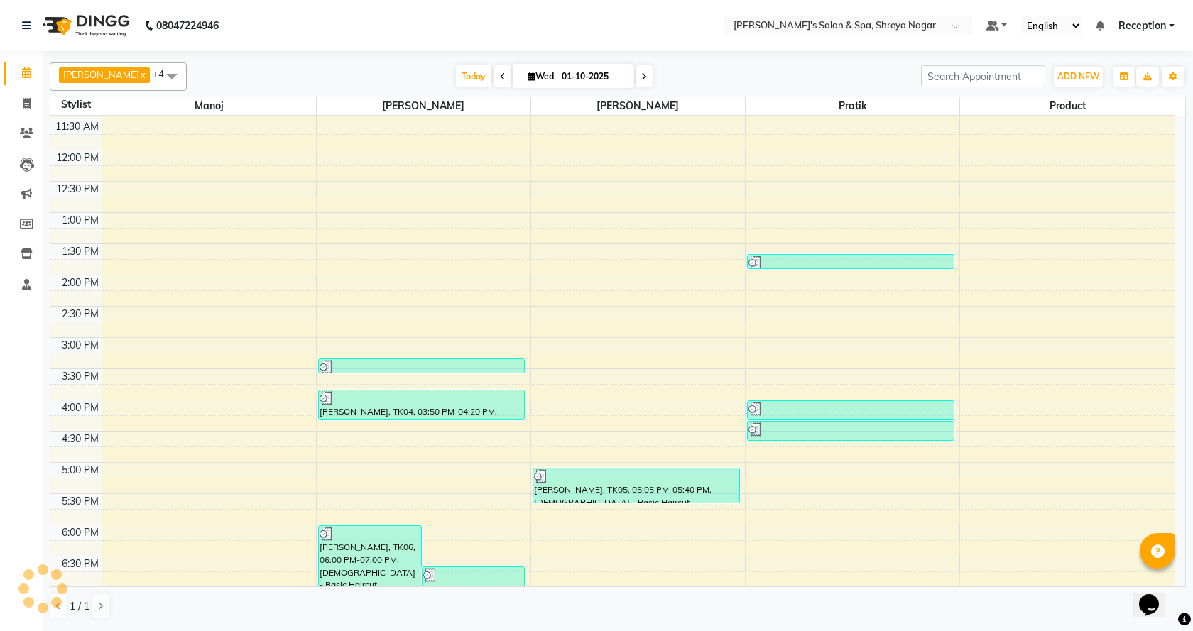
scroll to position [355, 0]
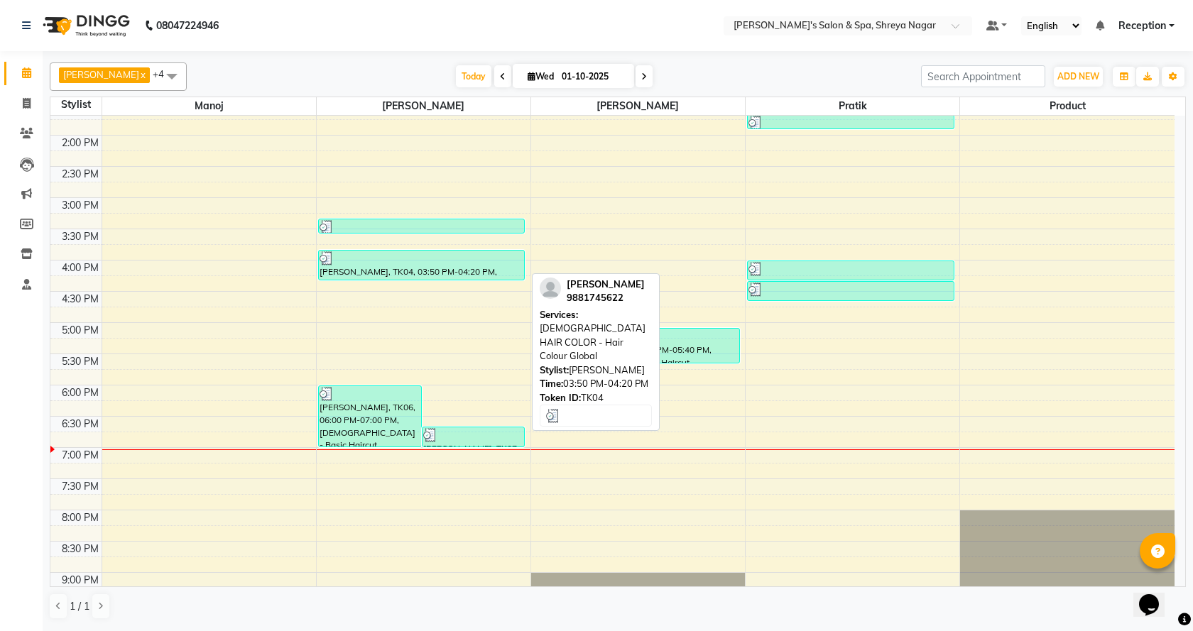
click at [376, 275] on div "[PERSON_NAME], TK04, 03:50 PM-04:20 PM, [DEMOGRAPHIC_DATA] HAIR COLOR - Hair Co…" at bounding box center [422, 265] width 206 height 29
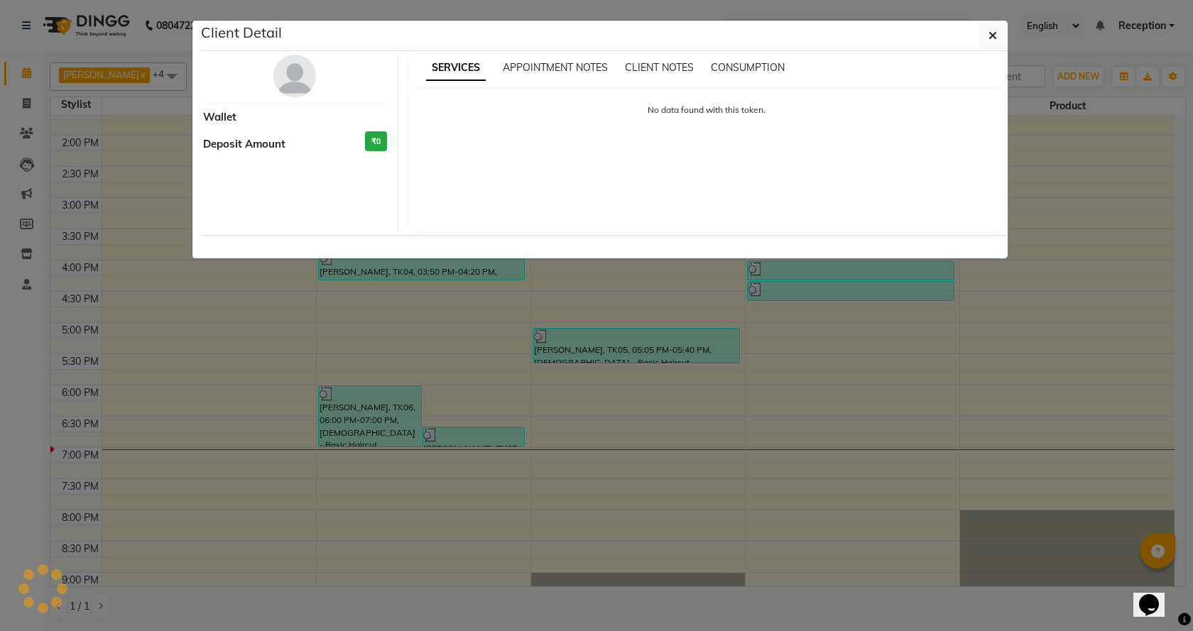
select select "3"
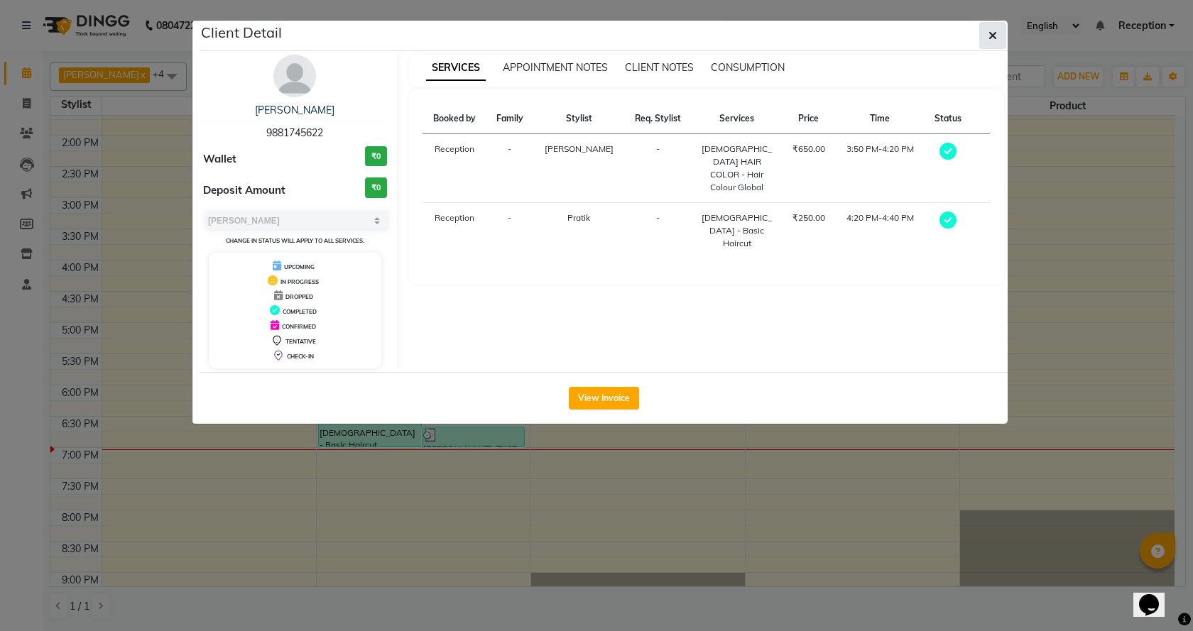
click at [999, 25] on button "button" at bounding box center [992, 35] width 27 height 27
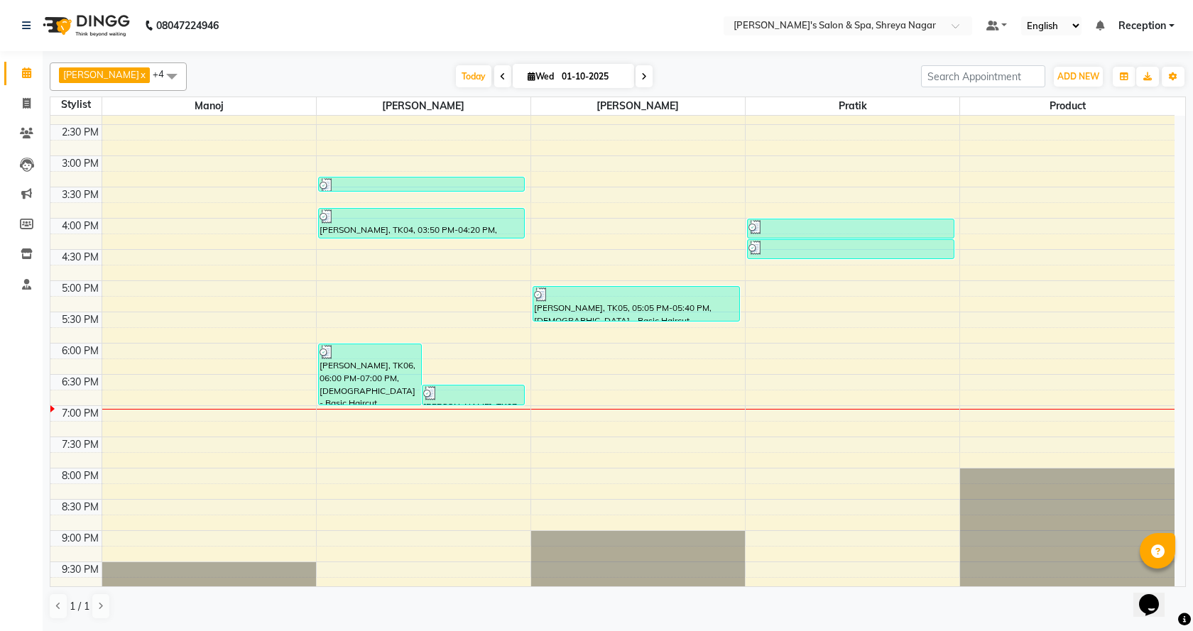
scroll to position [395, 0]
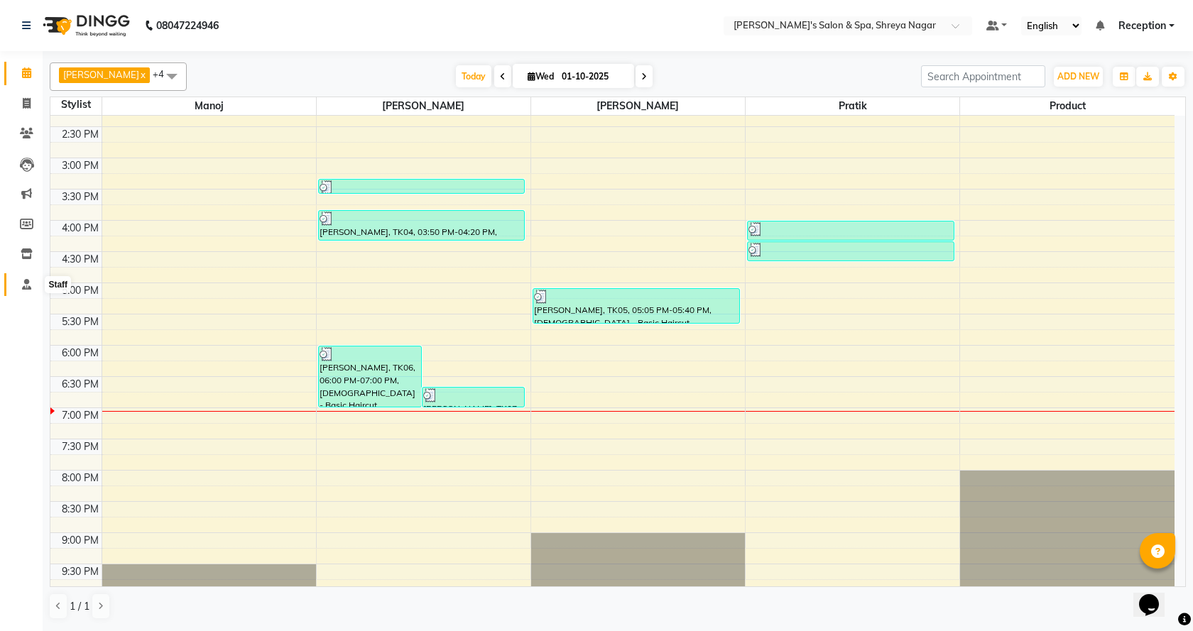
click at [24, 285] on icon at bounding box center [26, 284] width 9 height 11
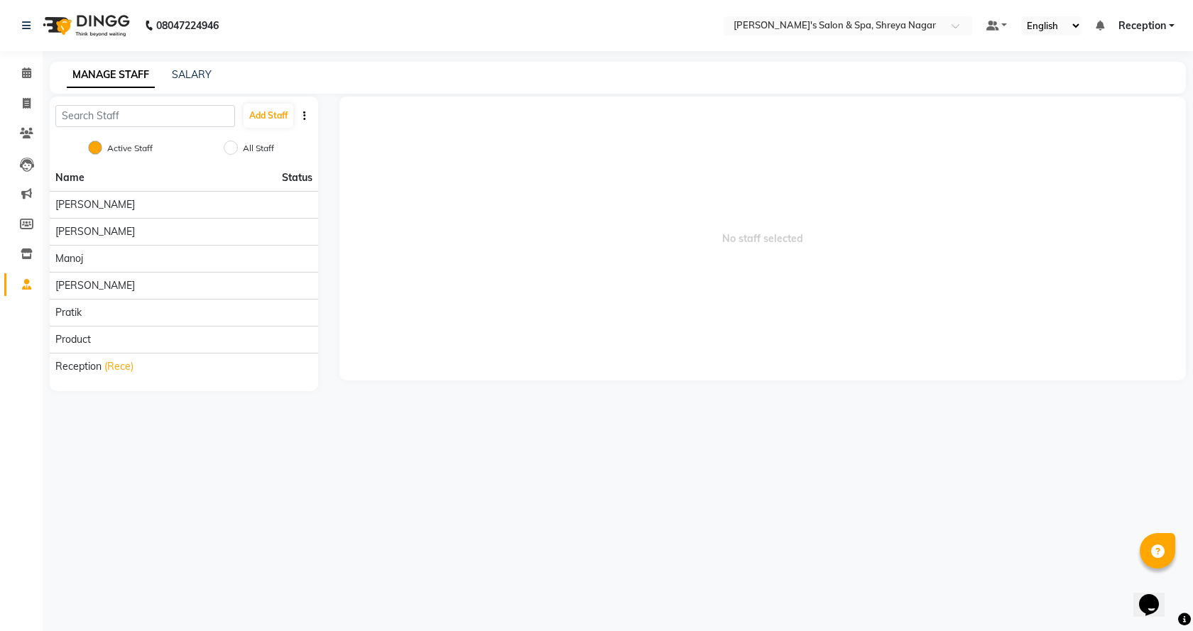
click at [186, 67] on div "SALARY" at bounding box center [192, 74] width 40 height 15
click at [197, 72] on link "SALARY" at bounding box center [192, 74] width 40 height 13
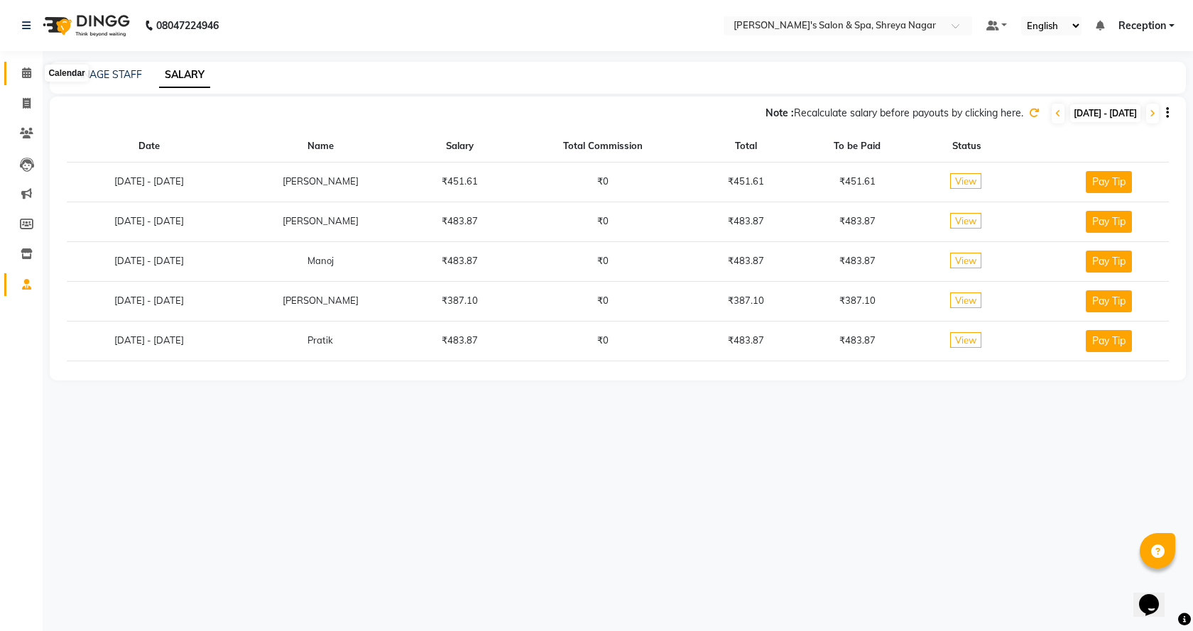
click at [28, 70] on icon at bounding box center [26, 72] width 9 height 11
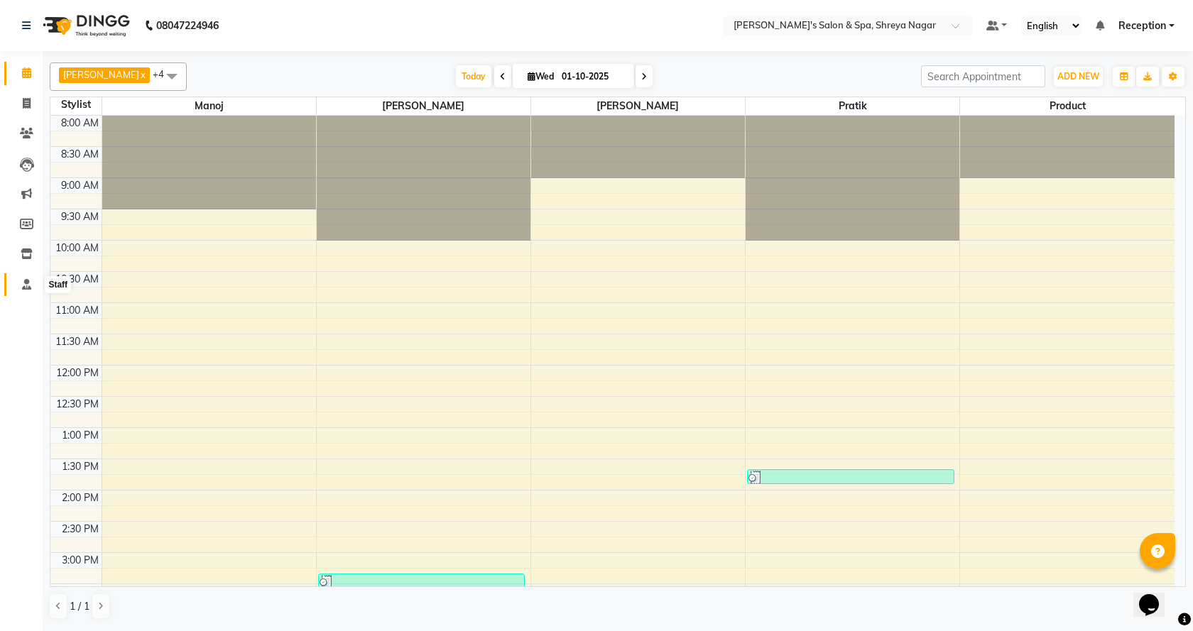
click at [29, 281] on icon at bounding box center [26, 284] width 9 height 11
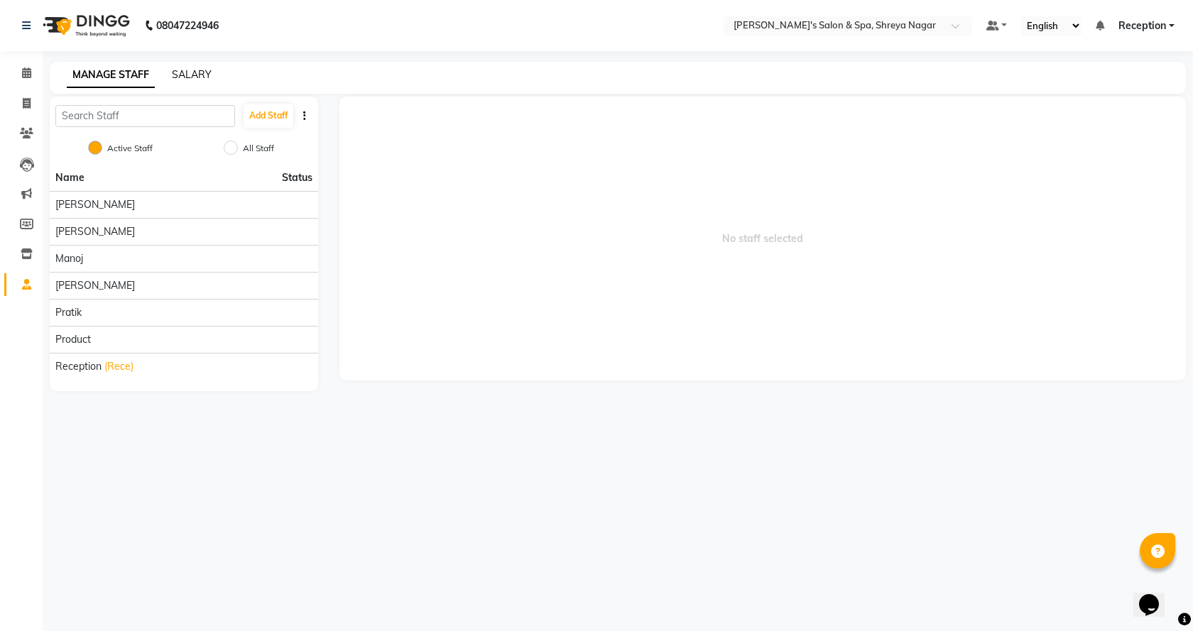
click at [197, 76] on link "SALARY" at bounding box center [192, 74] width 40 height 13
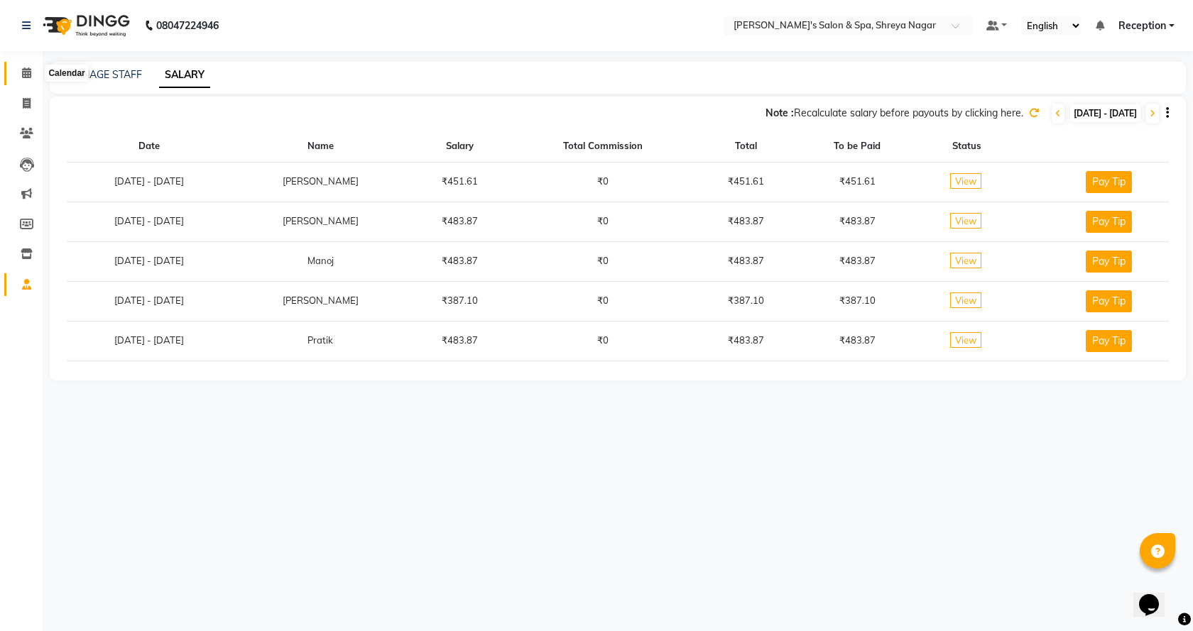
click at [28, 68] on icon at bounding box center [26, 72] width 9 height 11
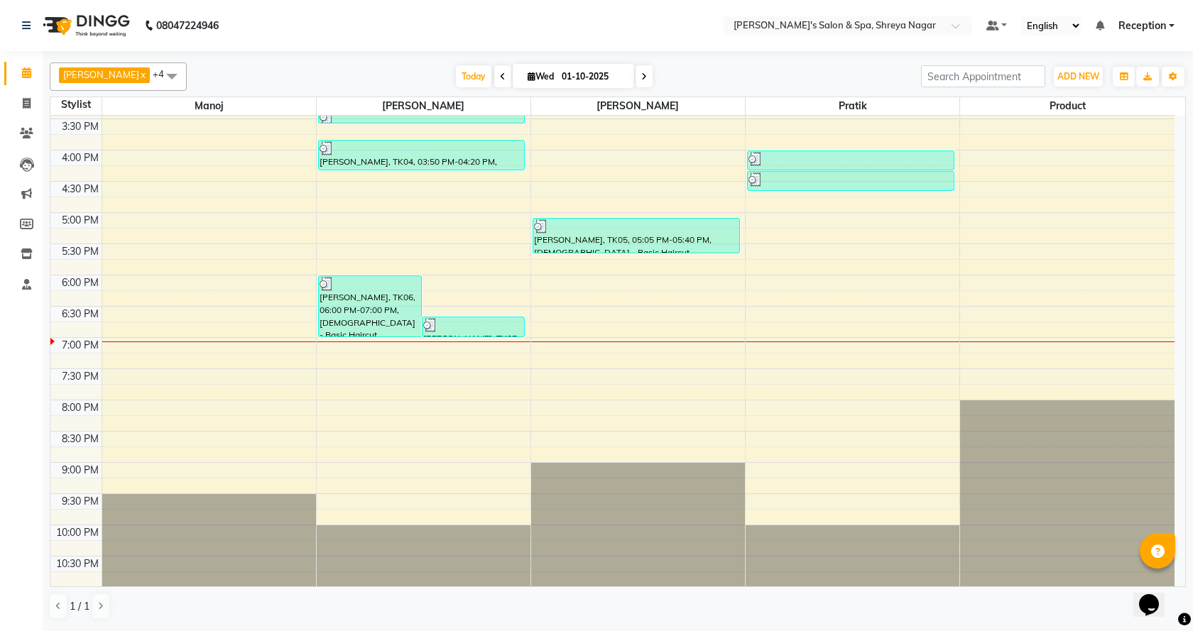
scroll to position [466, 0]
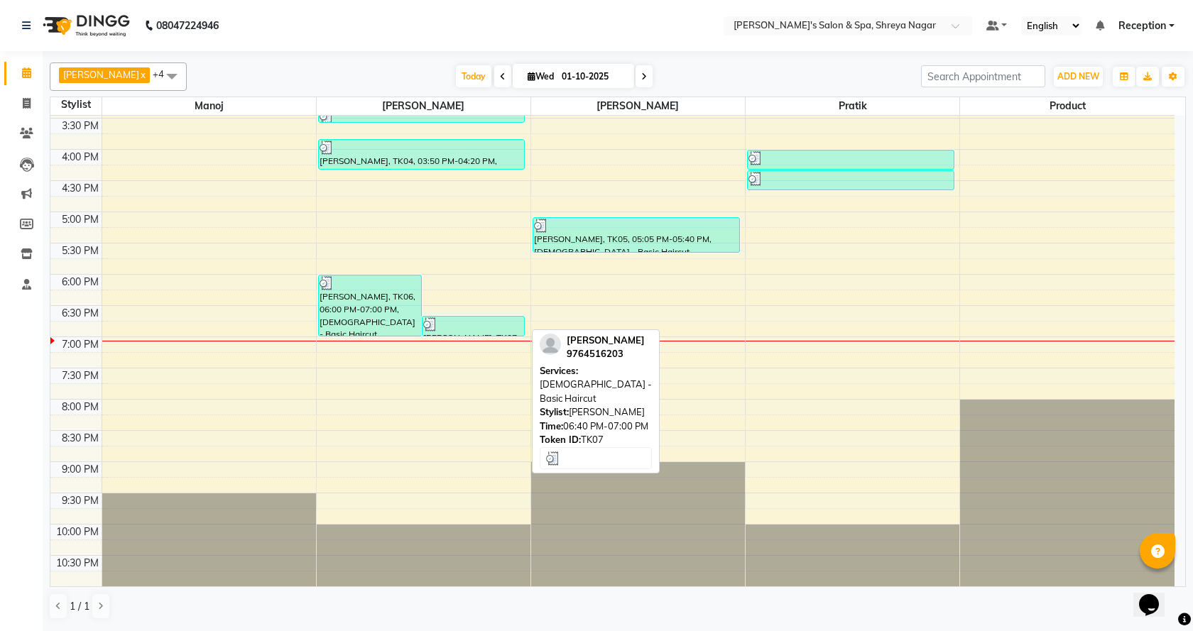
click at [450, 329] on div at bounding box center [473, 324] width 101 height 14
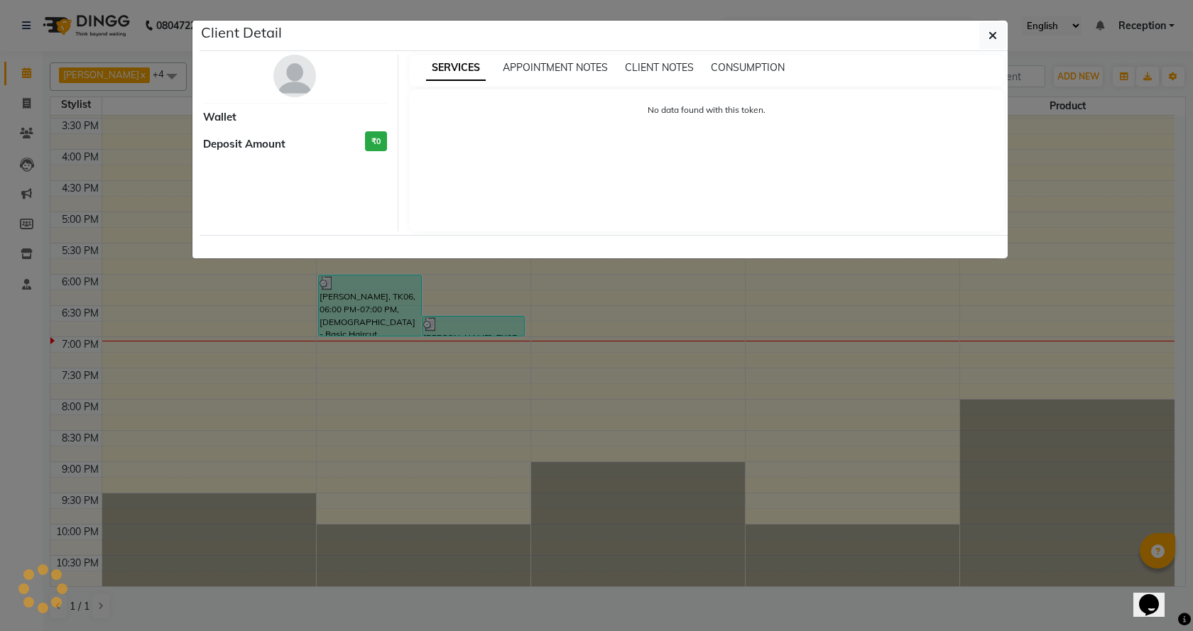
select select "3"
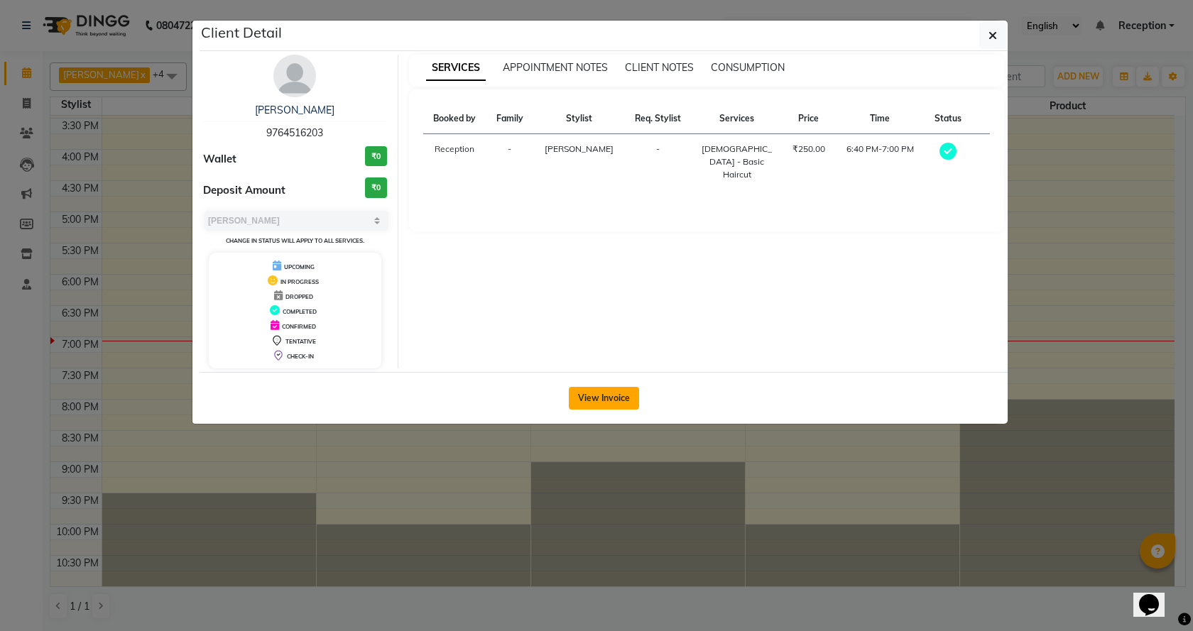
click at [596, 398] on button "View Invoice" at bounding box center [604, 398] width 70 height 23
